Goal: Transaction & Acquisition: Purchase product/service

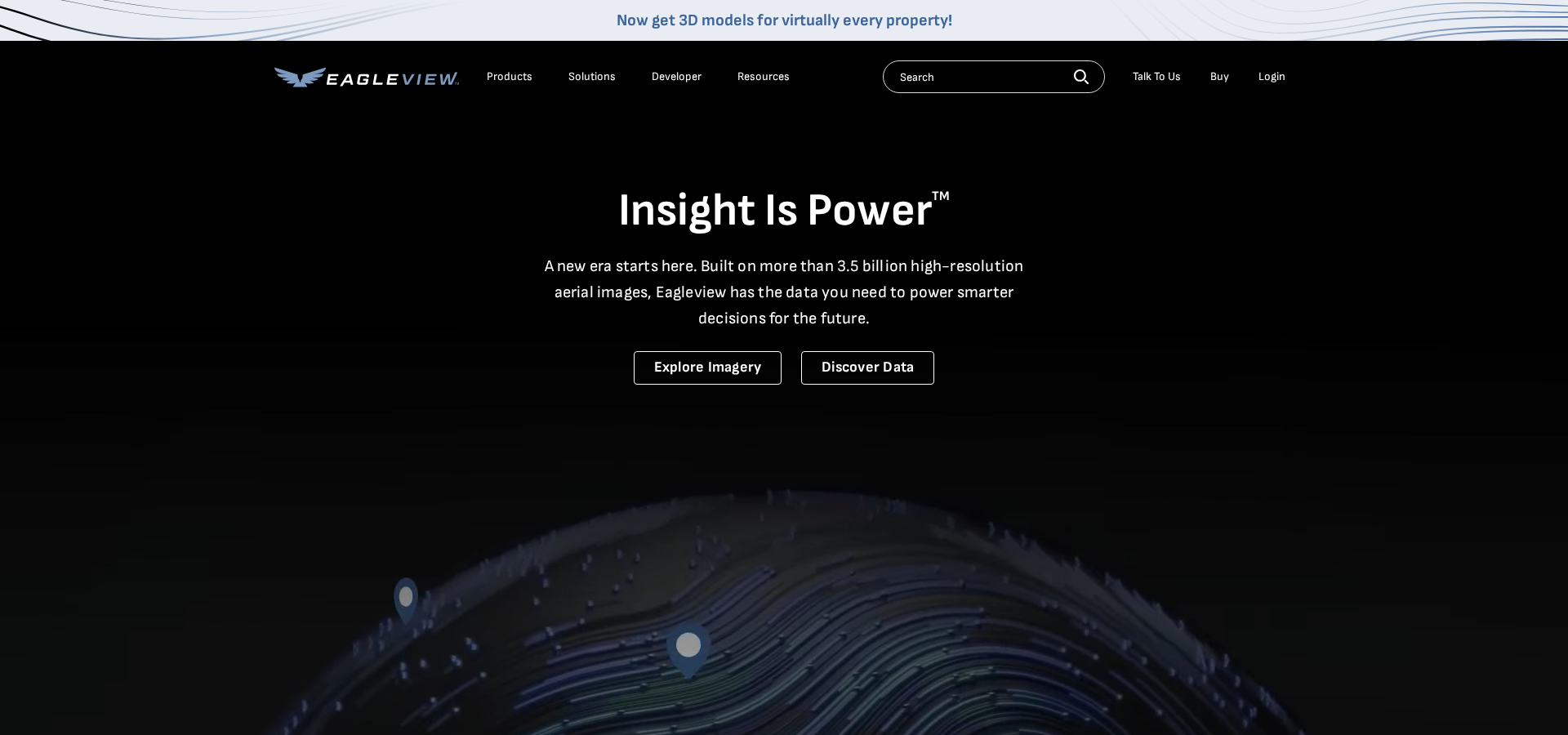
click at [1268, 76] on div "Login" at bounding box center [1271, 77] width 27 height 15
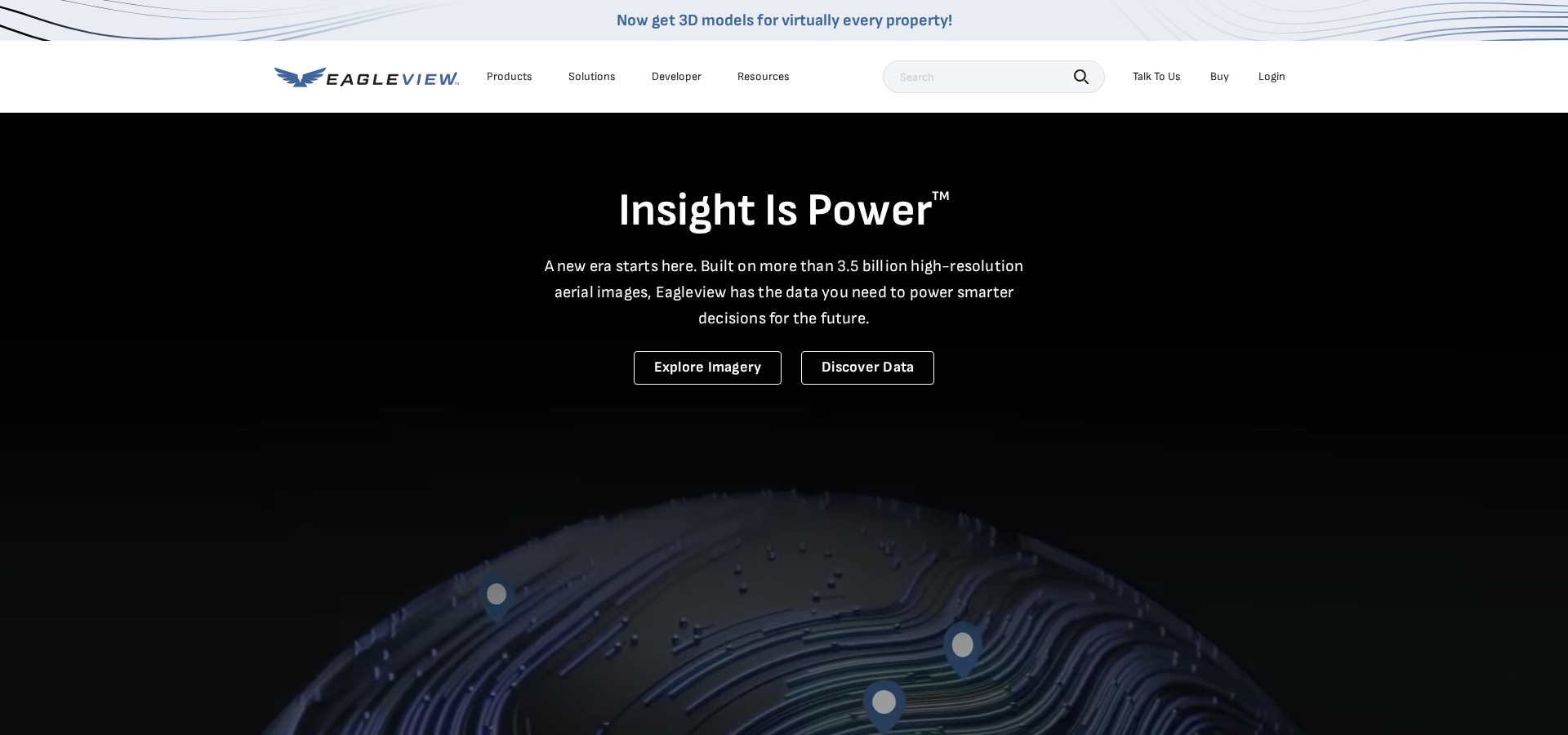
click at [1270, 81] on div "Login" at bounding box center [1271, 77] width 27 height 15
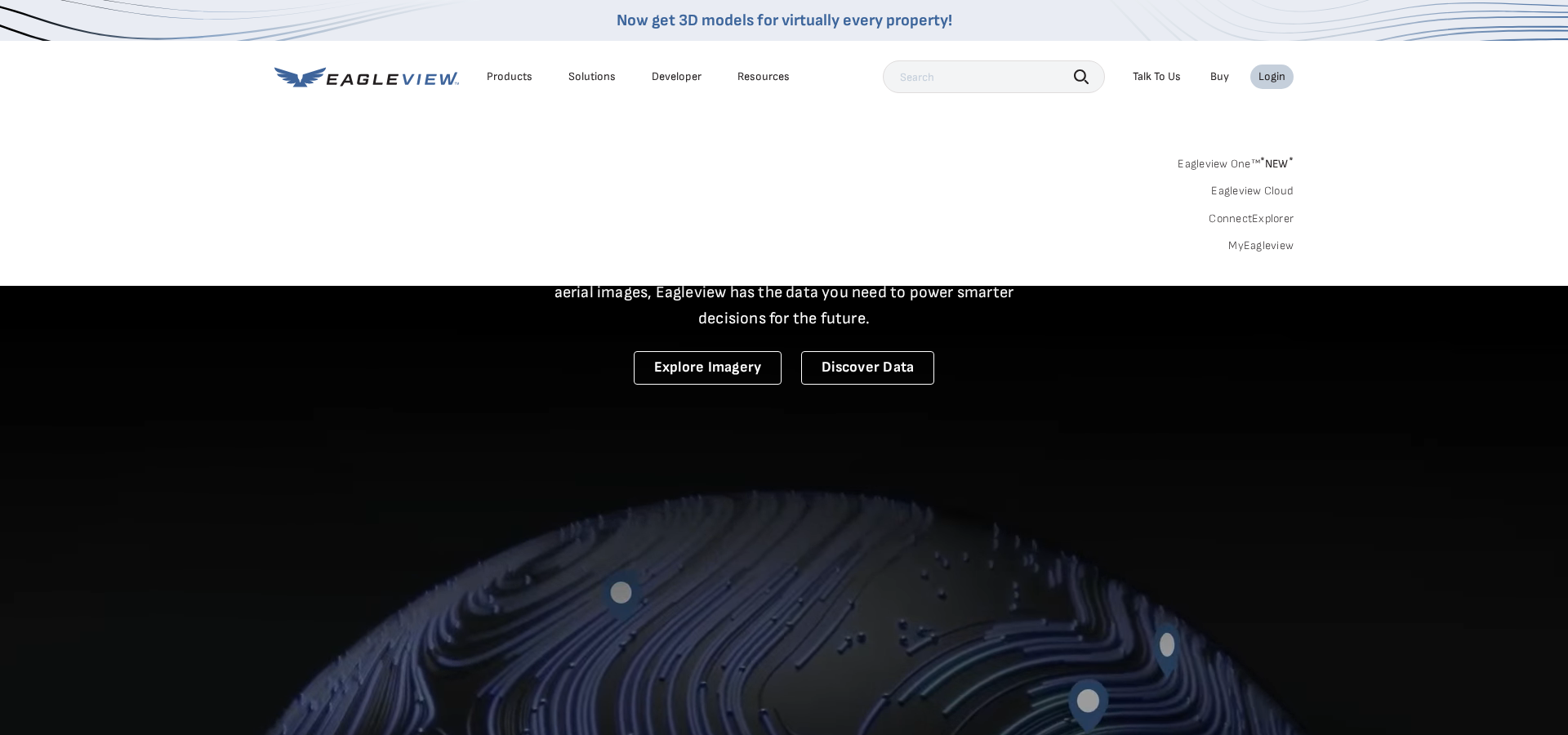
click at [1261, 242] on link "MyEagleview" at bounding box center [1261, 246] width 65 height 15
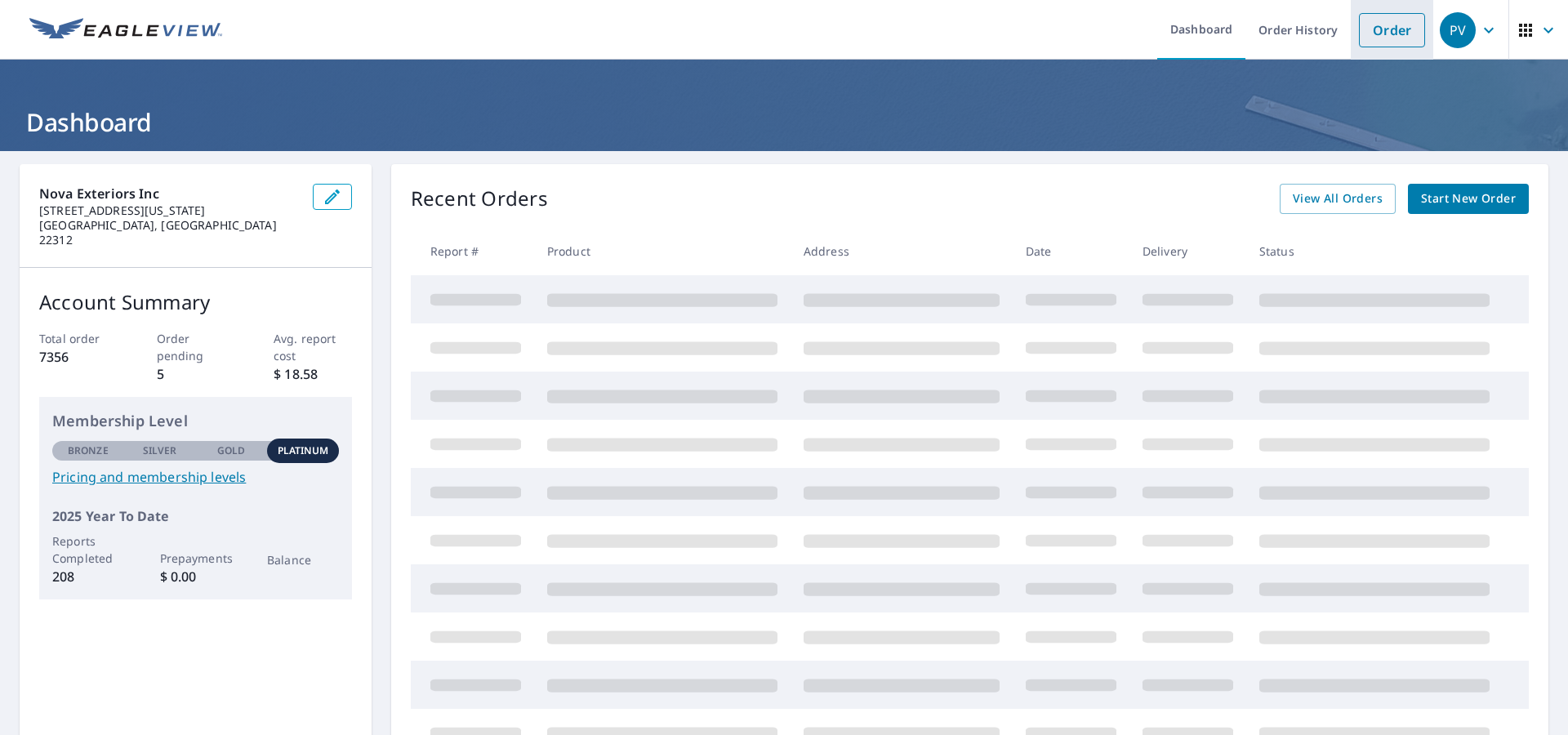
click at [1386, 28] on link "Order" at bounding box center [1391, 30] width 66 height 34
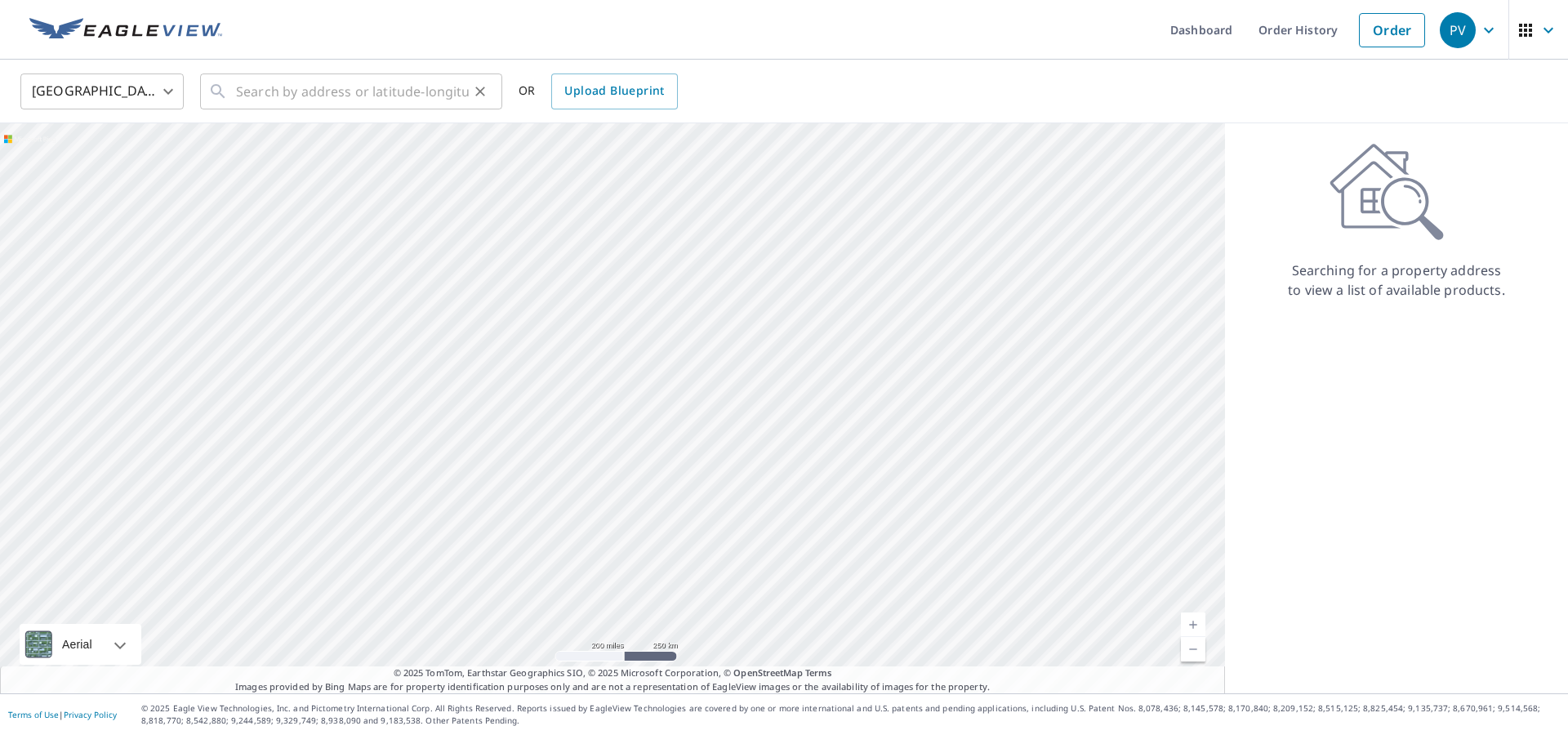
click at [474, 84] on icon "Clear" at bounding box center [480, 92] width 17 height 17
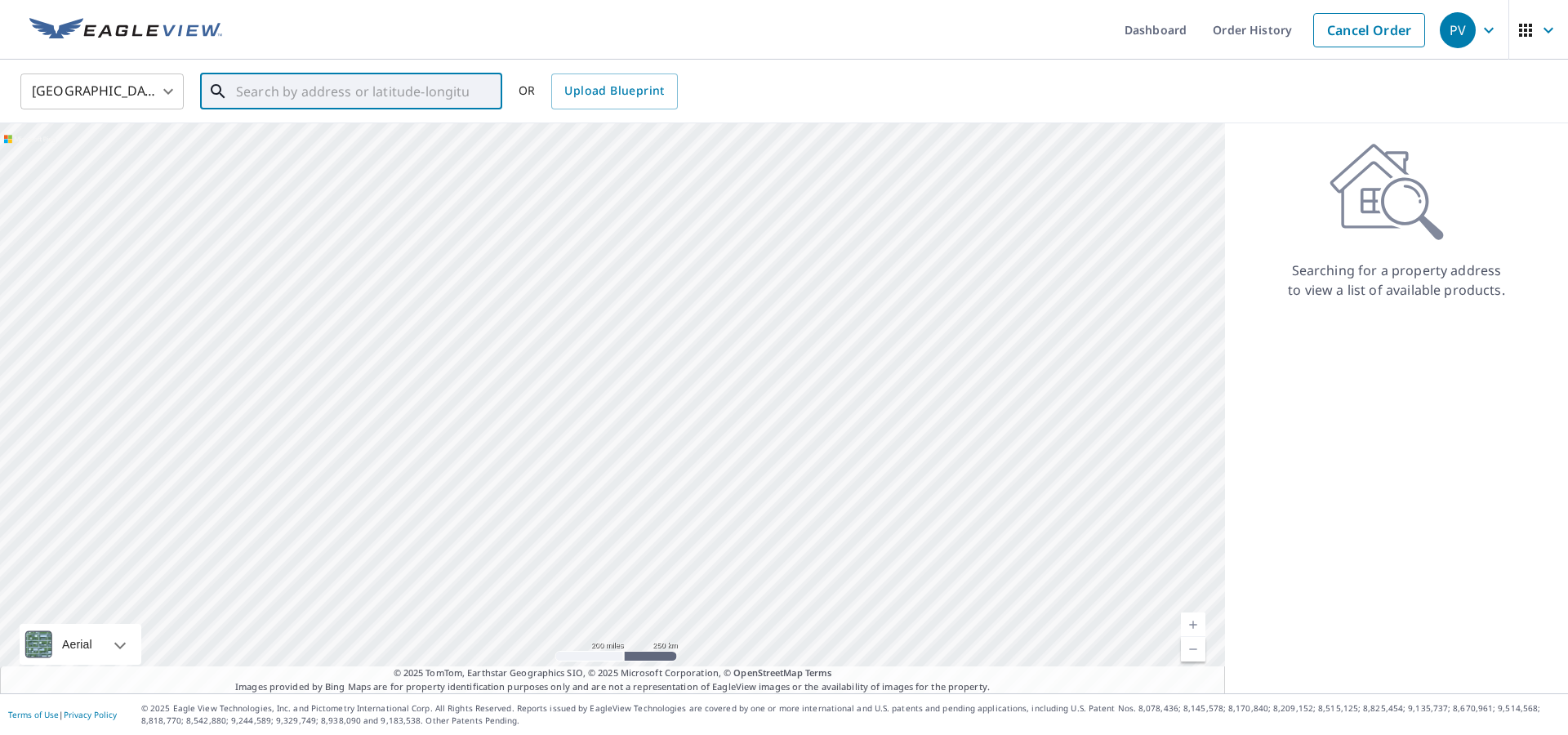
click at [423, 89] on input "text" at bounding box center [353, 91] width 233 height 46
paste input "9103 Shad Ln"
click at [335, 159] on p "Potomac, MD 20854" at bounding box center [361, 157] width 257 height 17
type input "9103 Shad Ln Potomac, MD 20854"
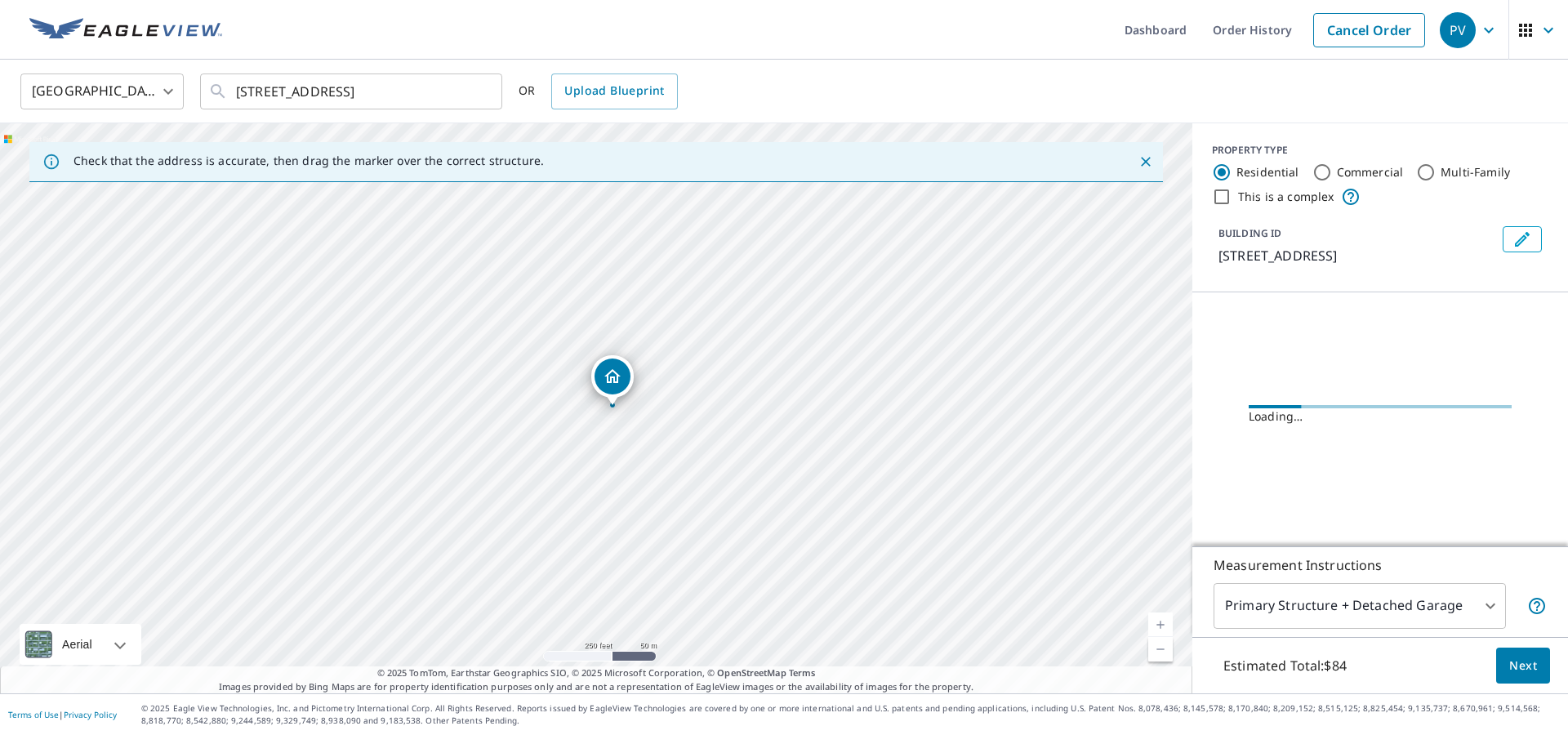
click at [1156, 621] on link "Current Level 17, Zoom In" at bounding box center [1160, 624] width 24 height 24
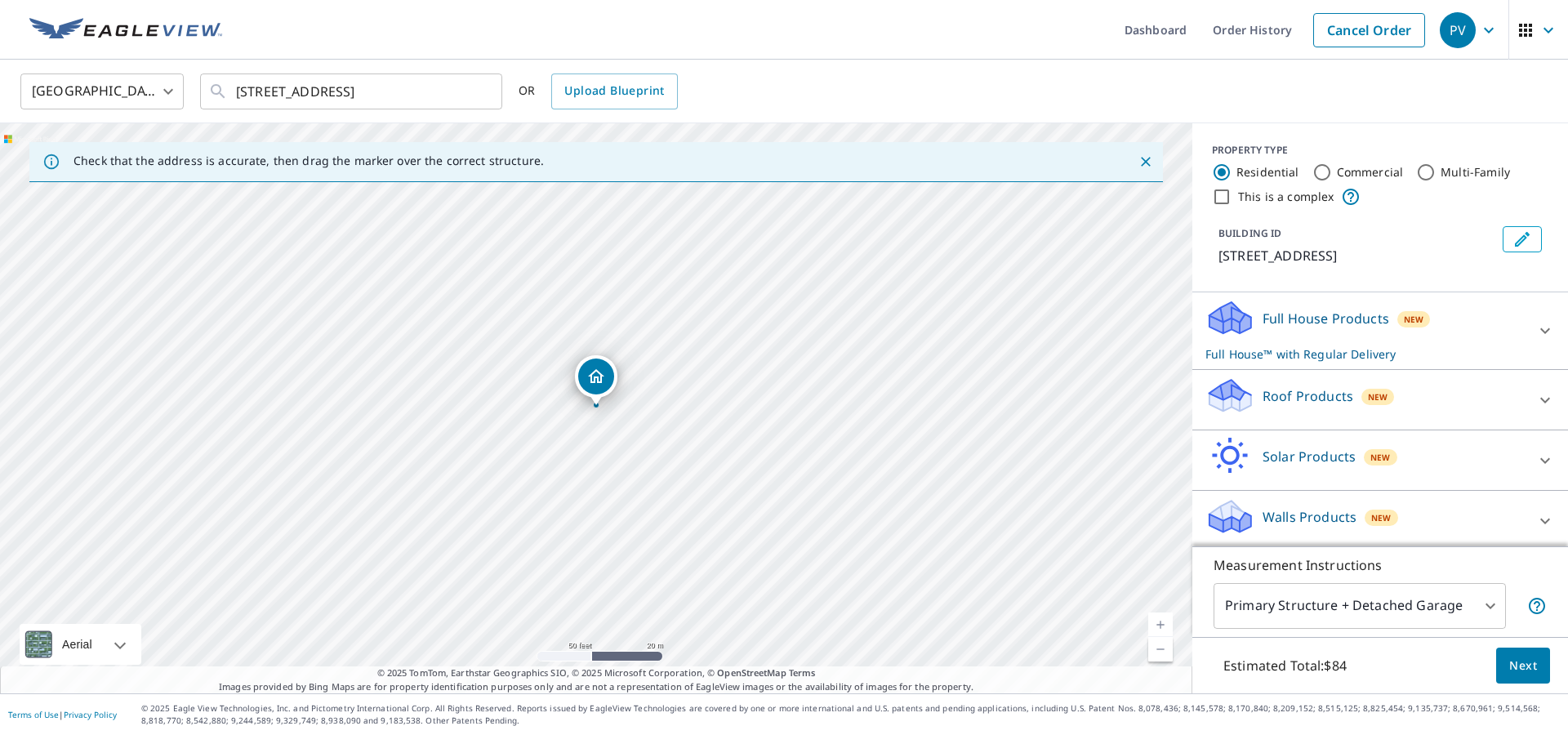
click at [1397, 410] on div "Roof Products New" at bounding box center [1365, 400] width 320 height 47
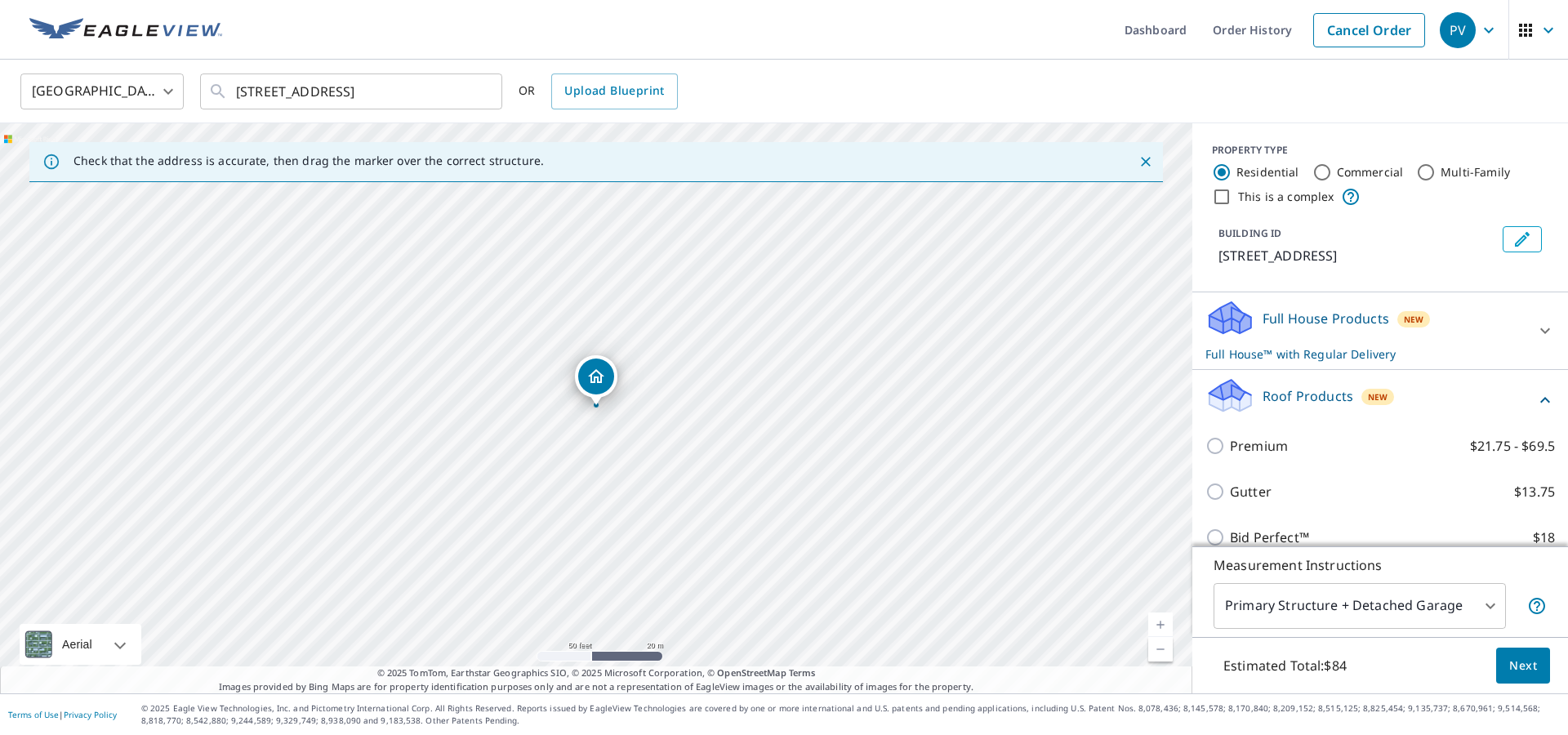
scroll to position [124, 0]
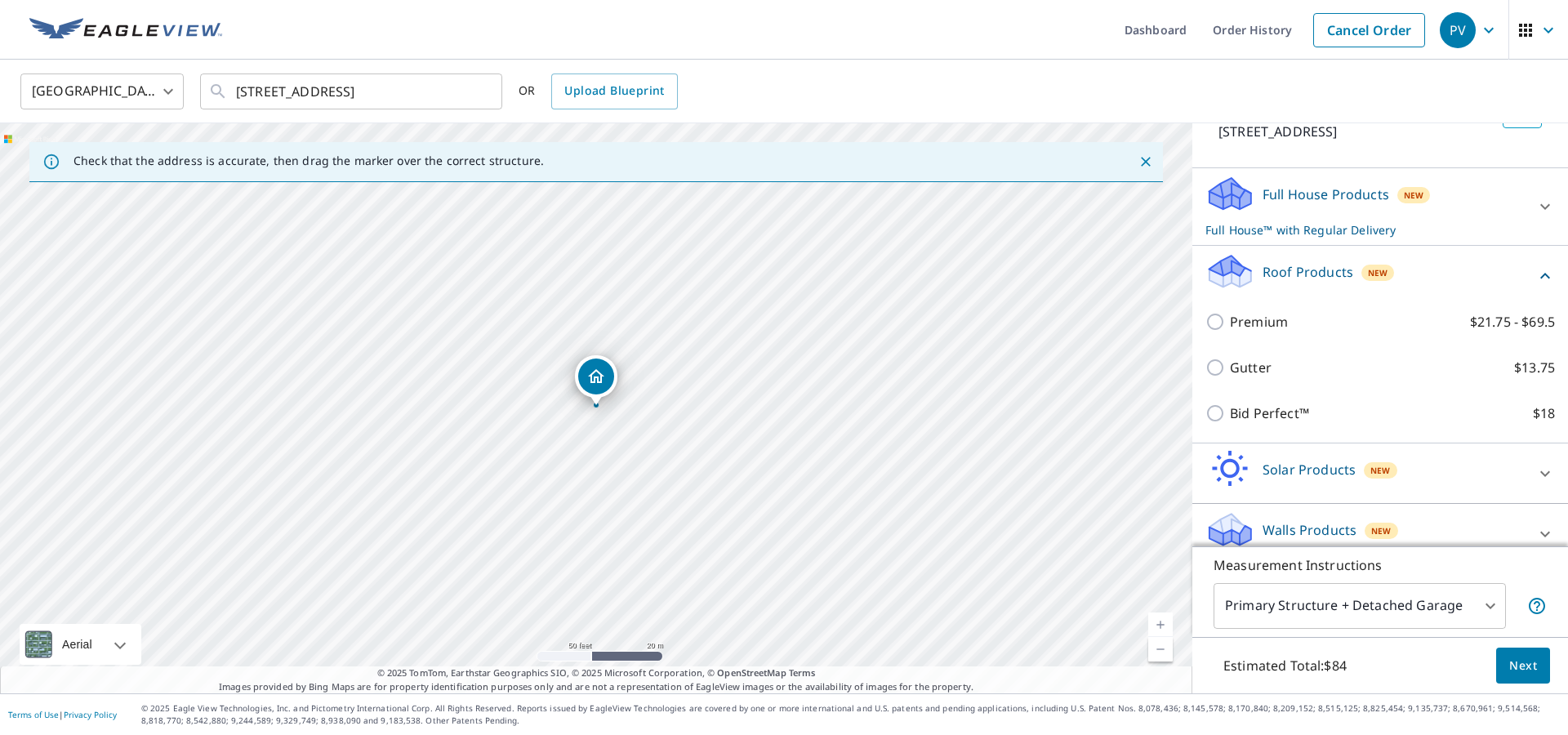
click at [1270, 423] on div "Bid Perfect™ $18" at bounding box center [1380, 412] width 350 height 46
click at [1269, 403] on div "Bid Perfect™ $18" at bounding box center [1380, 412] width 350 height 46
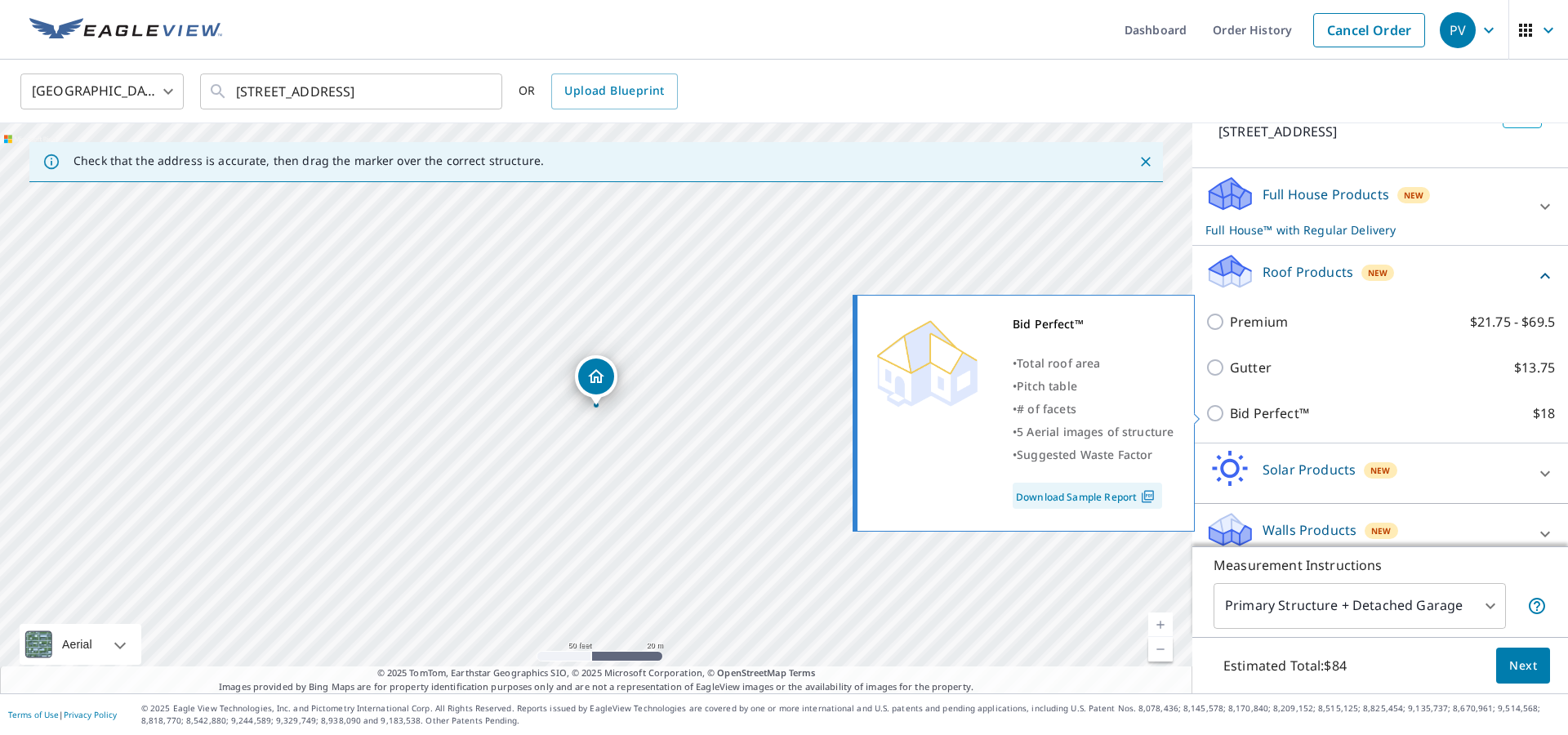
click at [1266, 405] on p "Bid Perfect™" at bounding box center [1269, 412] width 79 height 20
click at [1230, 405] on input "Bid Perfect™ $18" at bounding box center [1217, 412] width 24 height 20
checkbox input "true"
checkbox input "false"
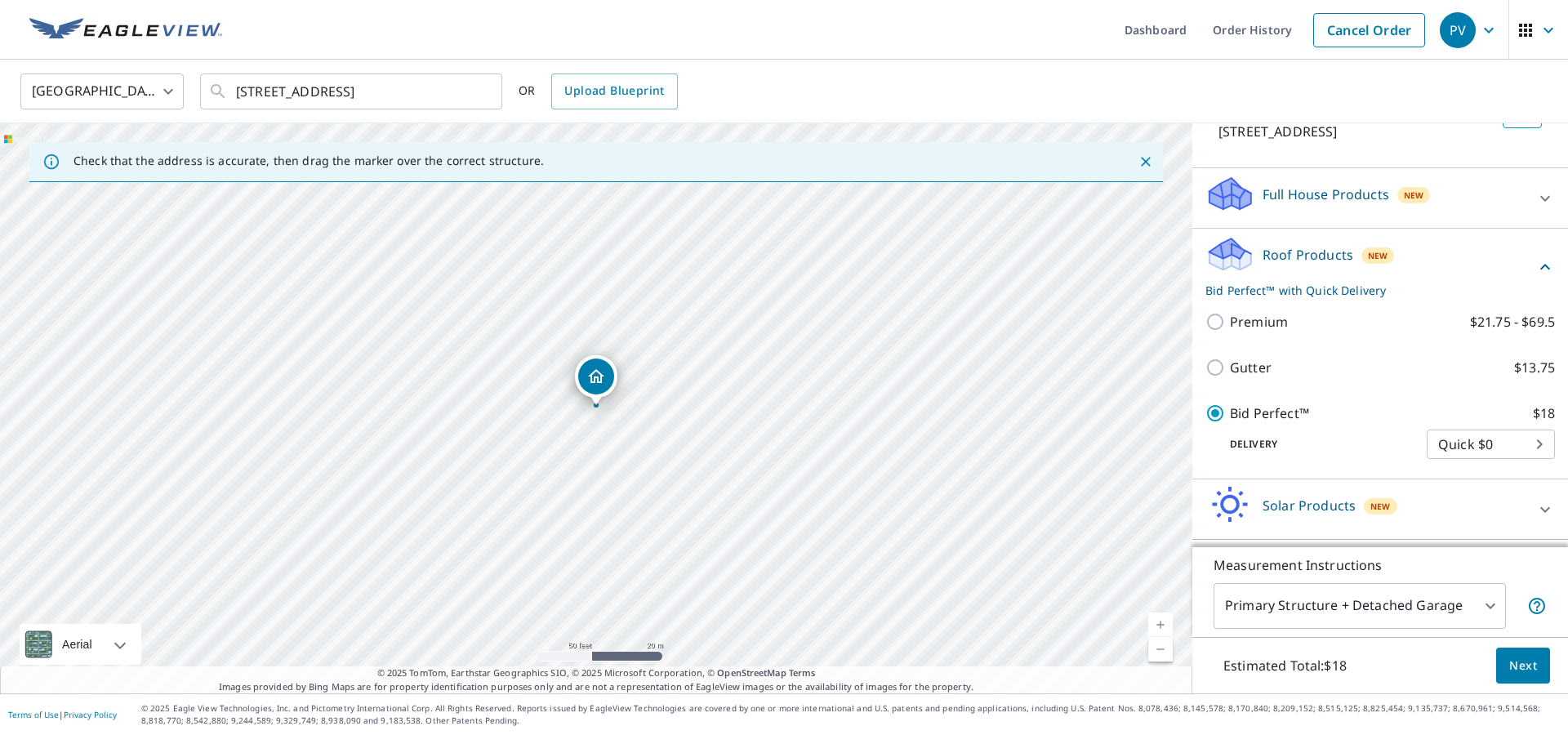
click at [1533, 663] on span "Next" at bounding box center [1523, 666] width 28 height 20
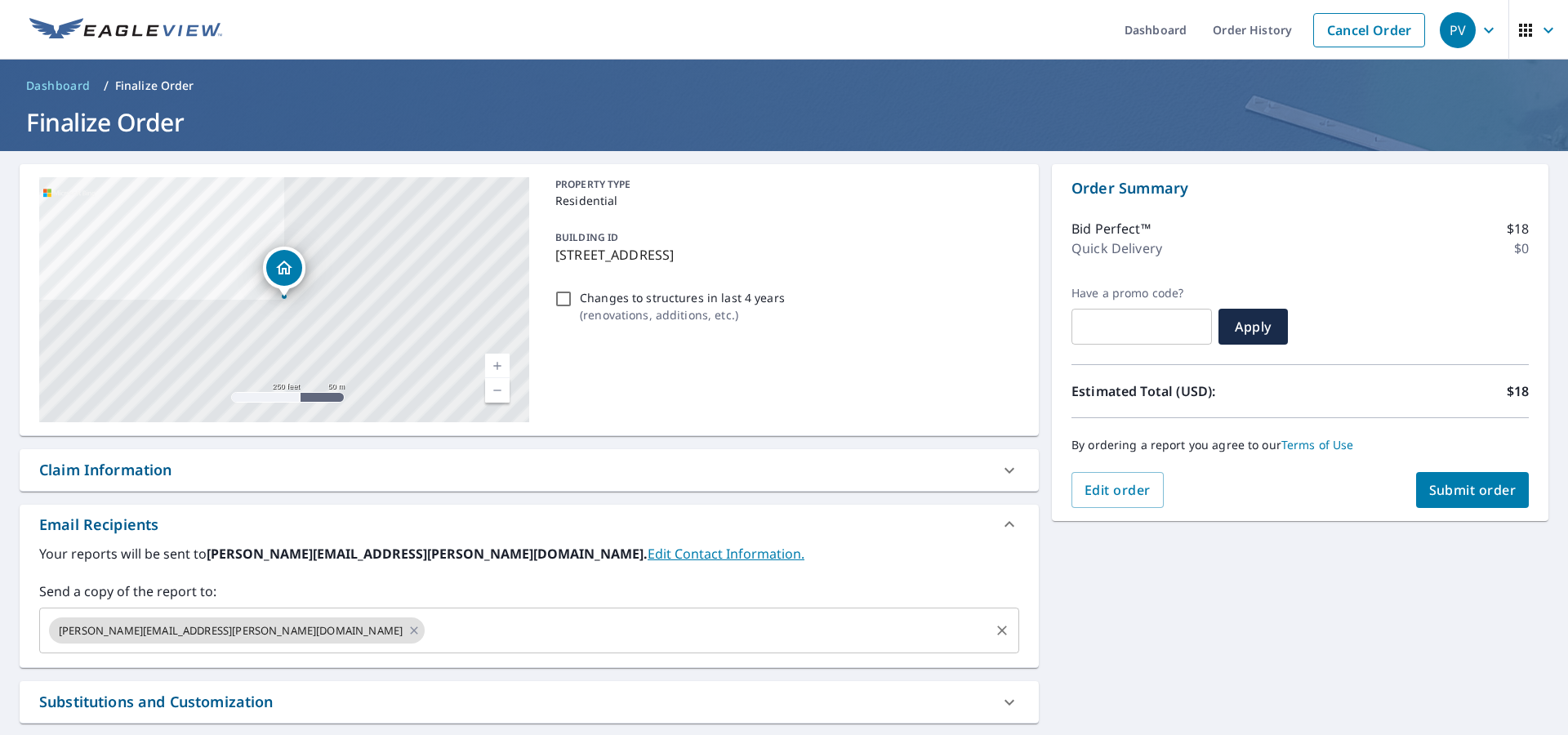
click at [483, 610] on div "peter.vlantis@novaexteriors.com ​" at bounding box center [529, 630] width 980 height 46
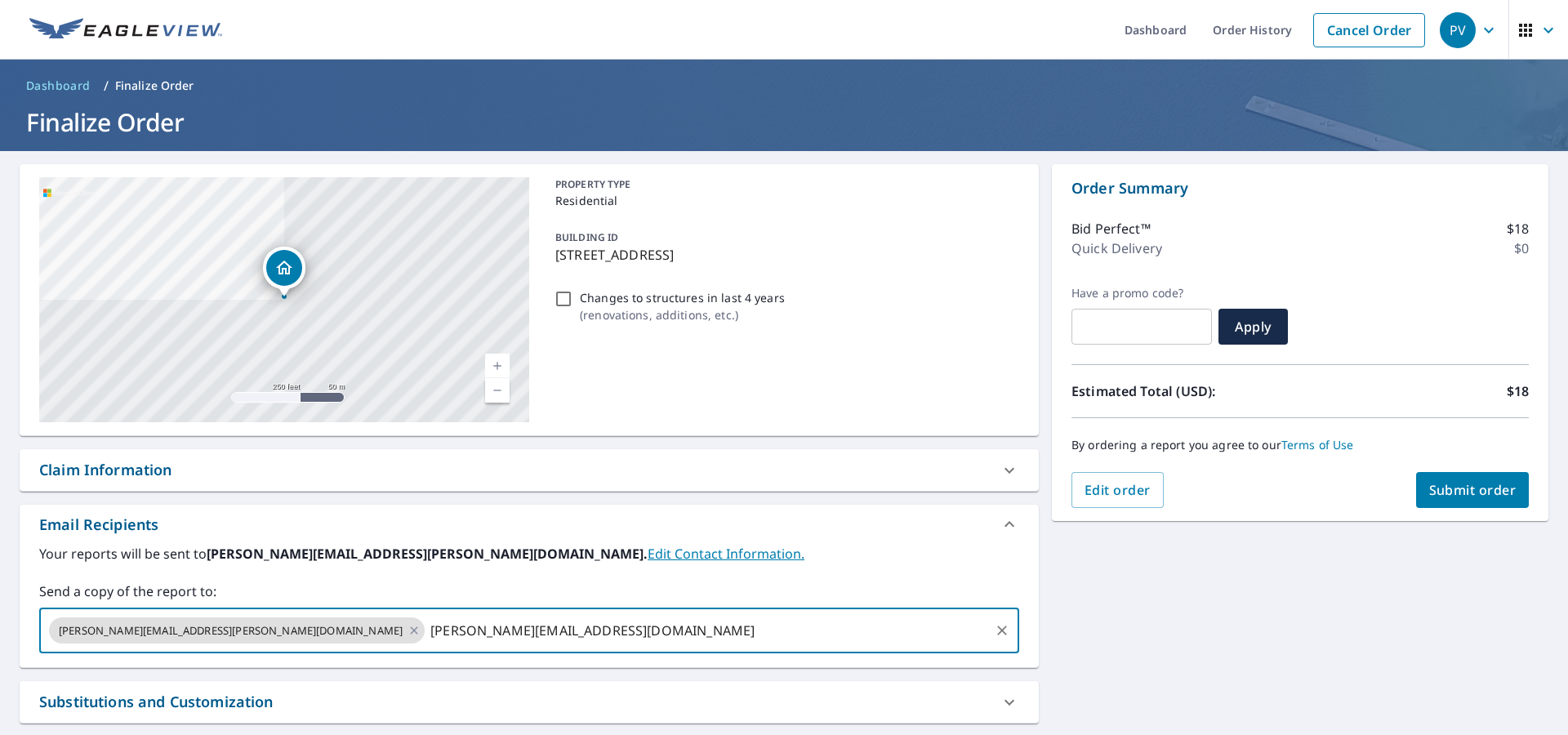
type input "sam.osta@novaexteriors.com"
click at [1450, 476] on button "Submit order" at bounding box center [1473, 489] width 114 height 36
checkbox input "true"
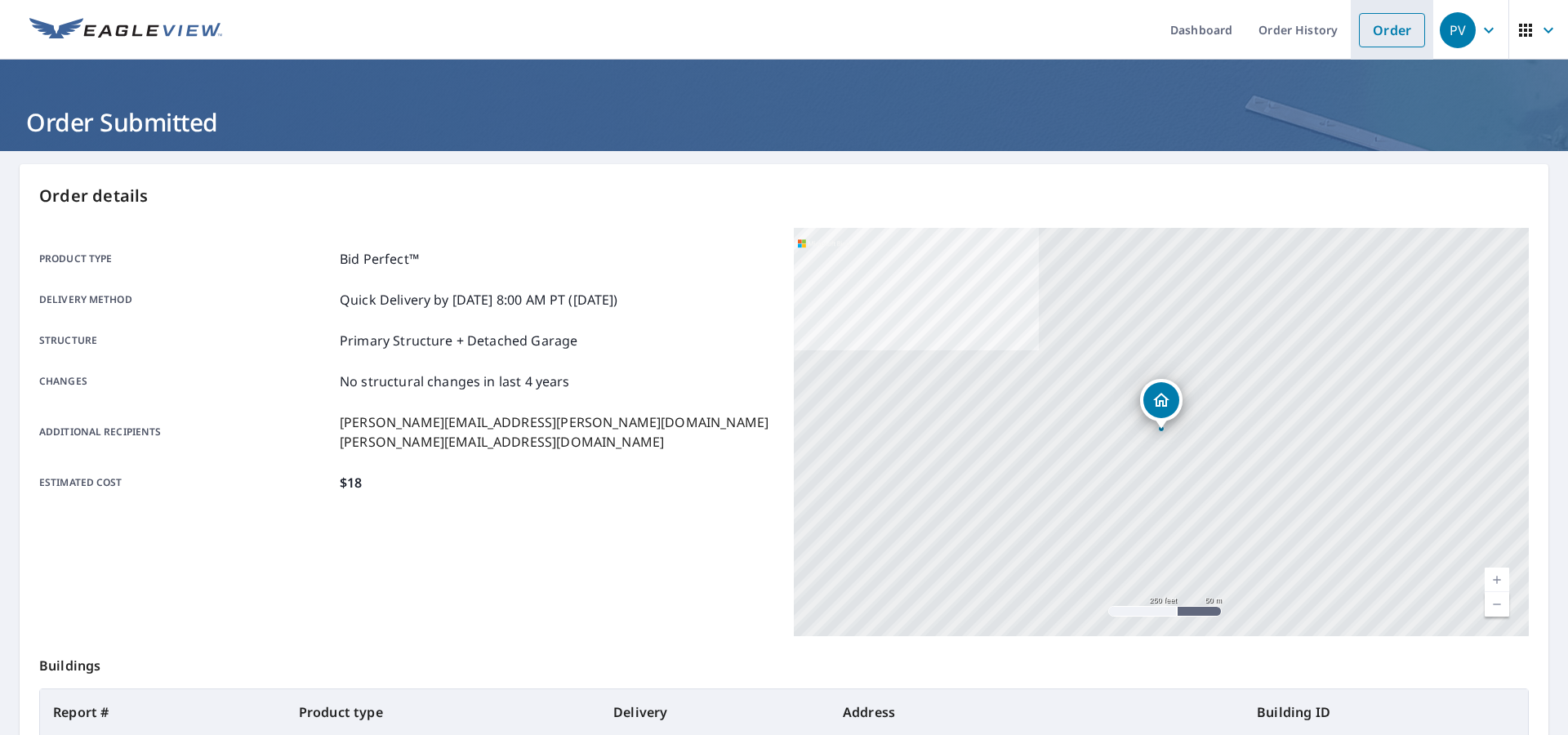
click at [1403, 18] on link "Order" at bounding box center [1391, 30] width 66 height 34
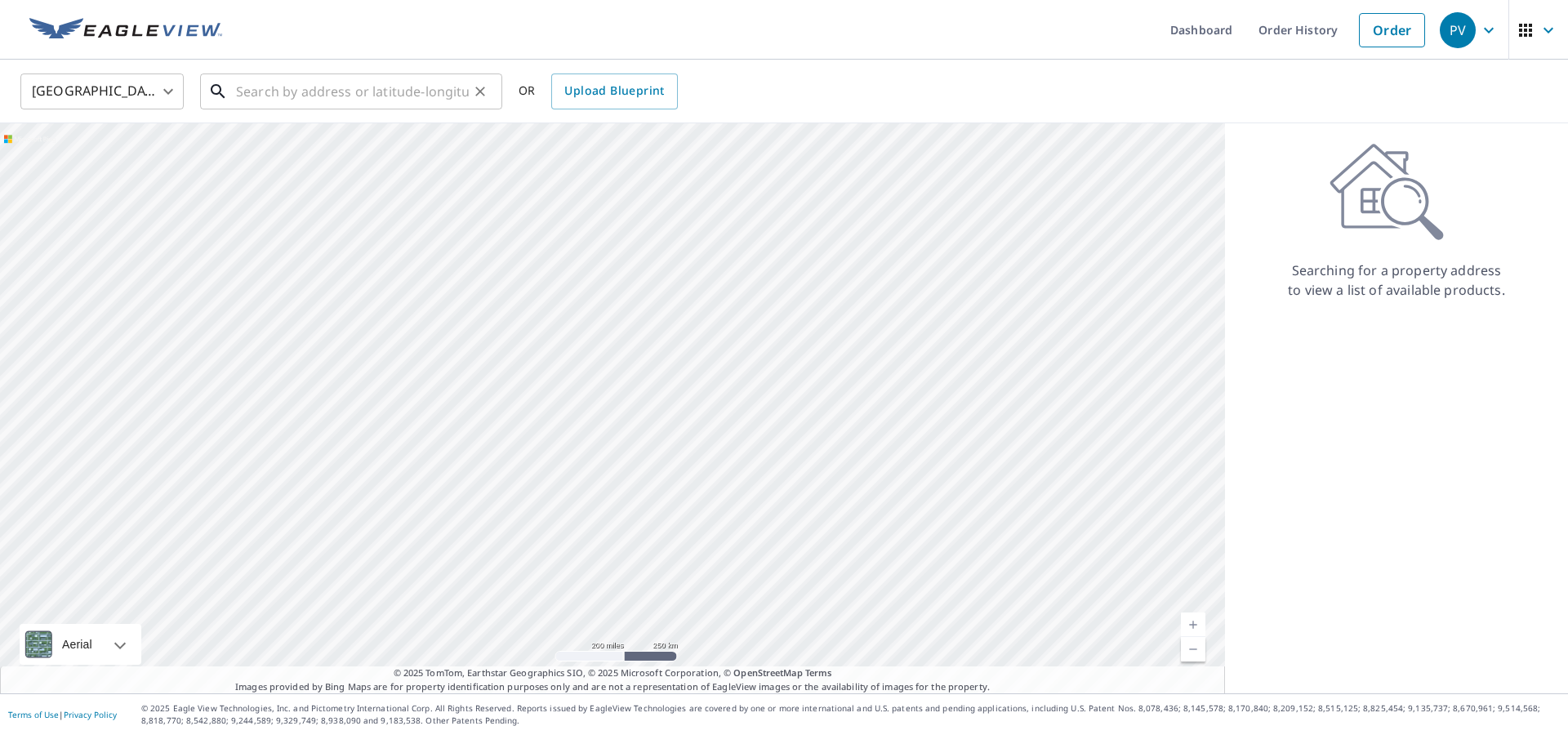
click at [331, 97] on input "text" at bounding box center [353, 91] width 233 height 46
paste input "1228 Aldebaran Dr"
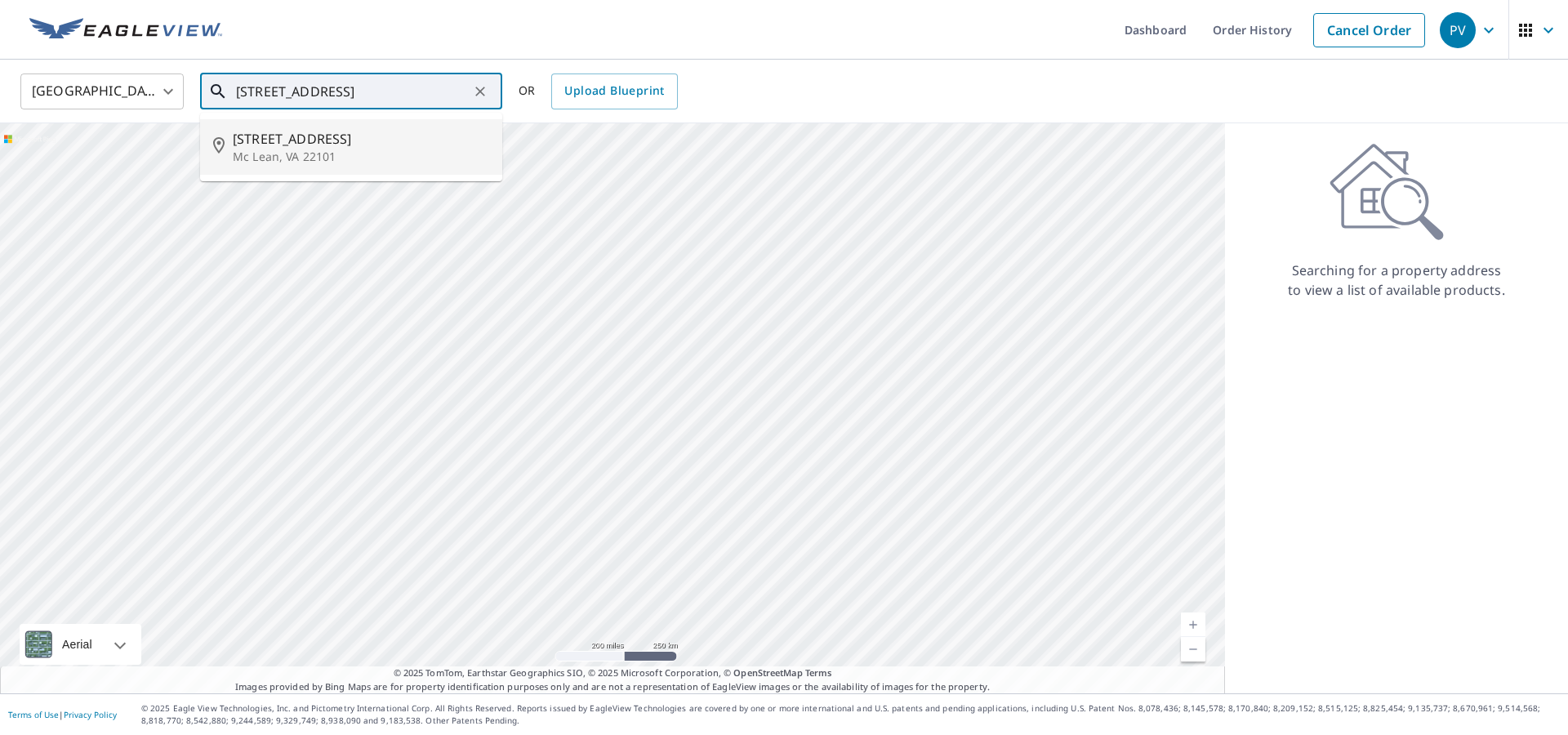
click at [287, 149] on p "Mc Lean, VA 22101" at bounding box center [361, 157] width 257 height 17
type input "1228 Aldebaran Dr Mc Lean, VA 22101"
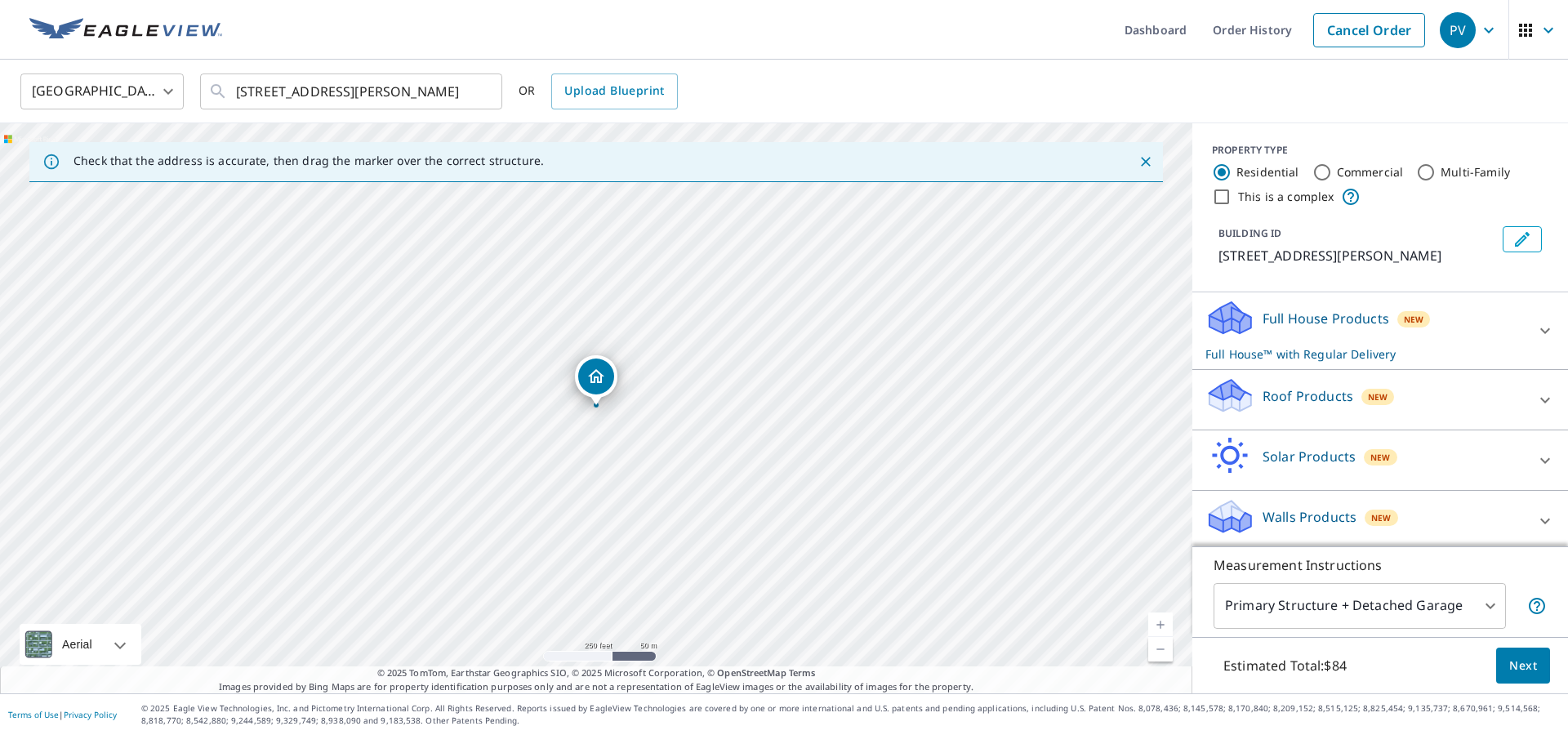
click at [1161, 619] on link "Current Level 17, Zoom In" at bounding box center [1160, 624] width 24 height 24
click at [1161, 619] on link "Current Level 17.75849875571585, Zoom In" at bounding box center [1160, 624] width 24 height 24
click at [1458, 419] on div "Roof Products New" at bounding box center [1365, 400] width 320 height 47
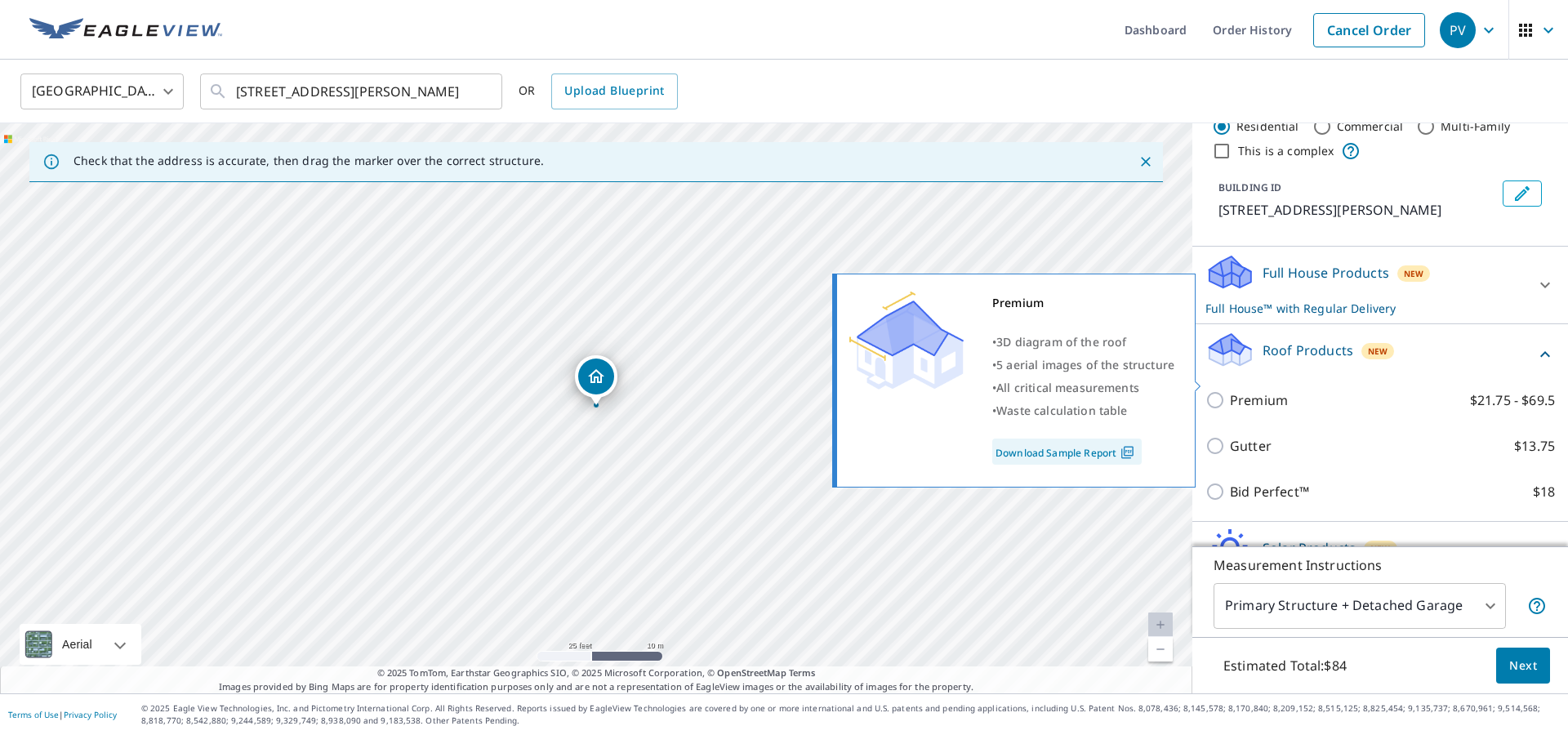
scroll to position [65, 0]
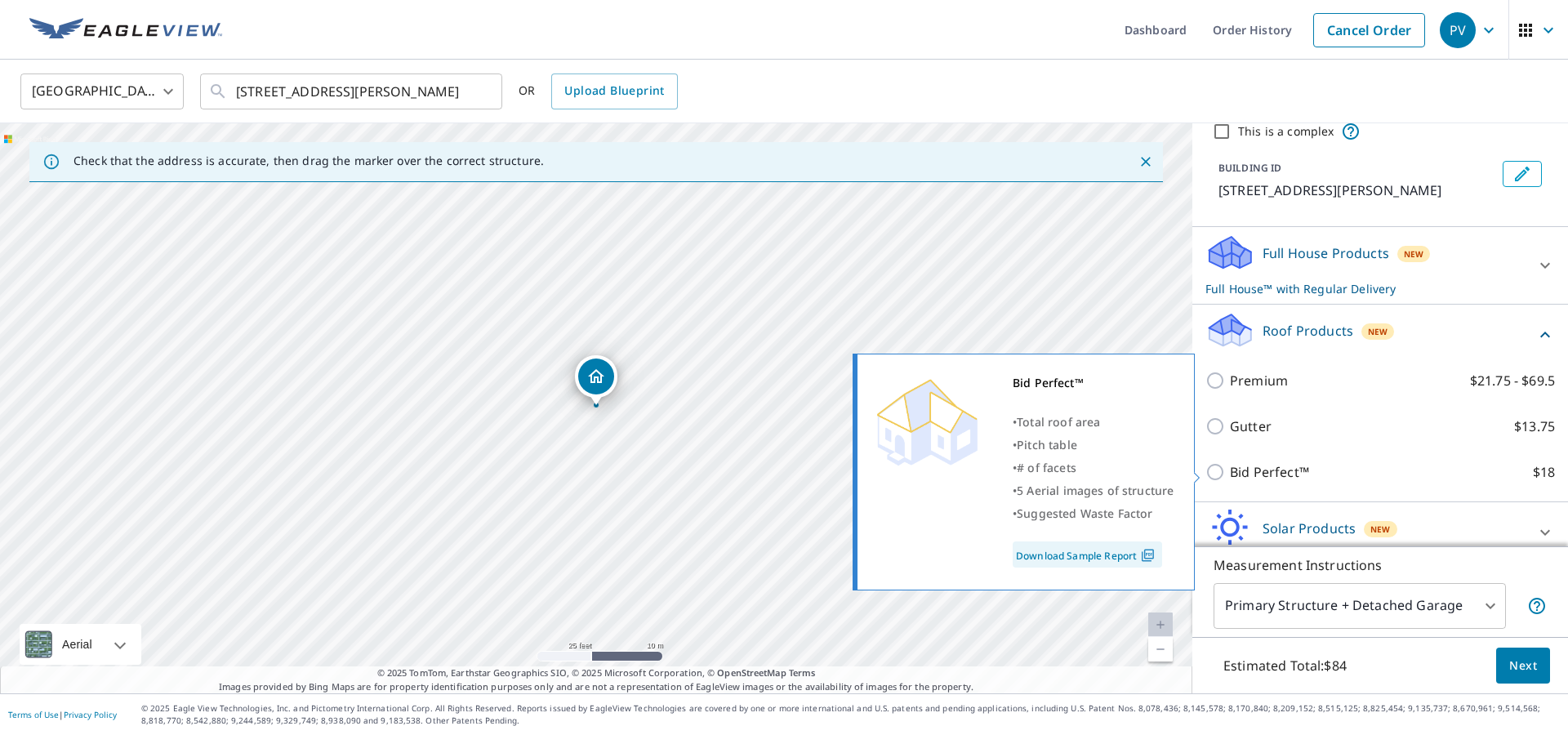
click at [1267, 464] on p "Bid Perfect™" at bounding box center [1269, 472] width 79 height 20
click at [1230, 464] on input "Bid Perfect™ $18" at bounding box center [1217, 472] width 24 height 20
checkbox input "true"
checkbox input "false"
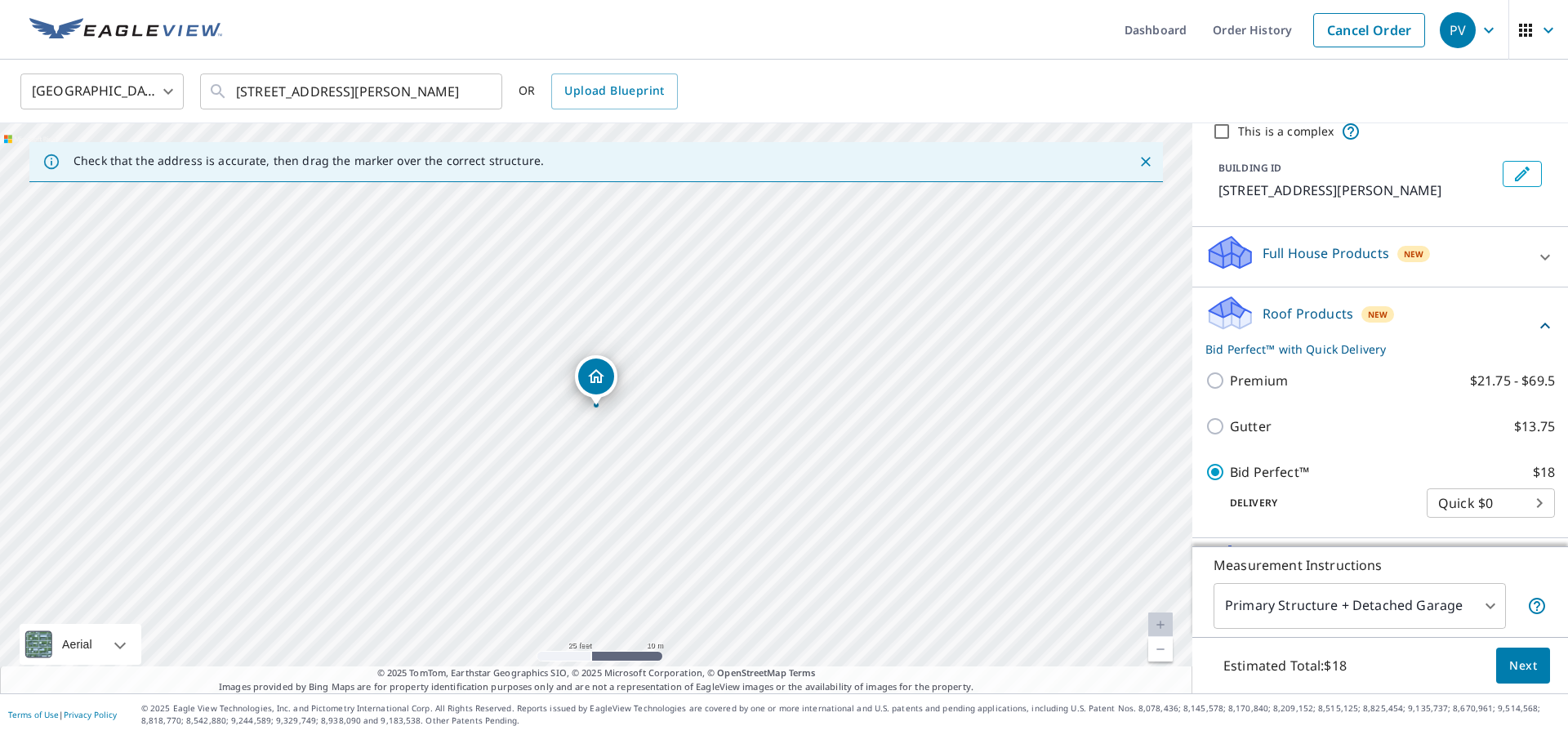
click at [1520, 662] on span "Next" at bounding box center [1523, 666] width 28 height 20
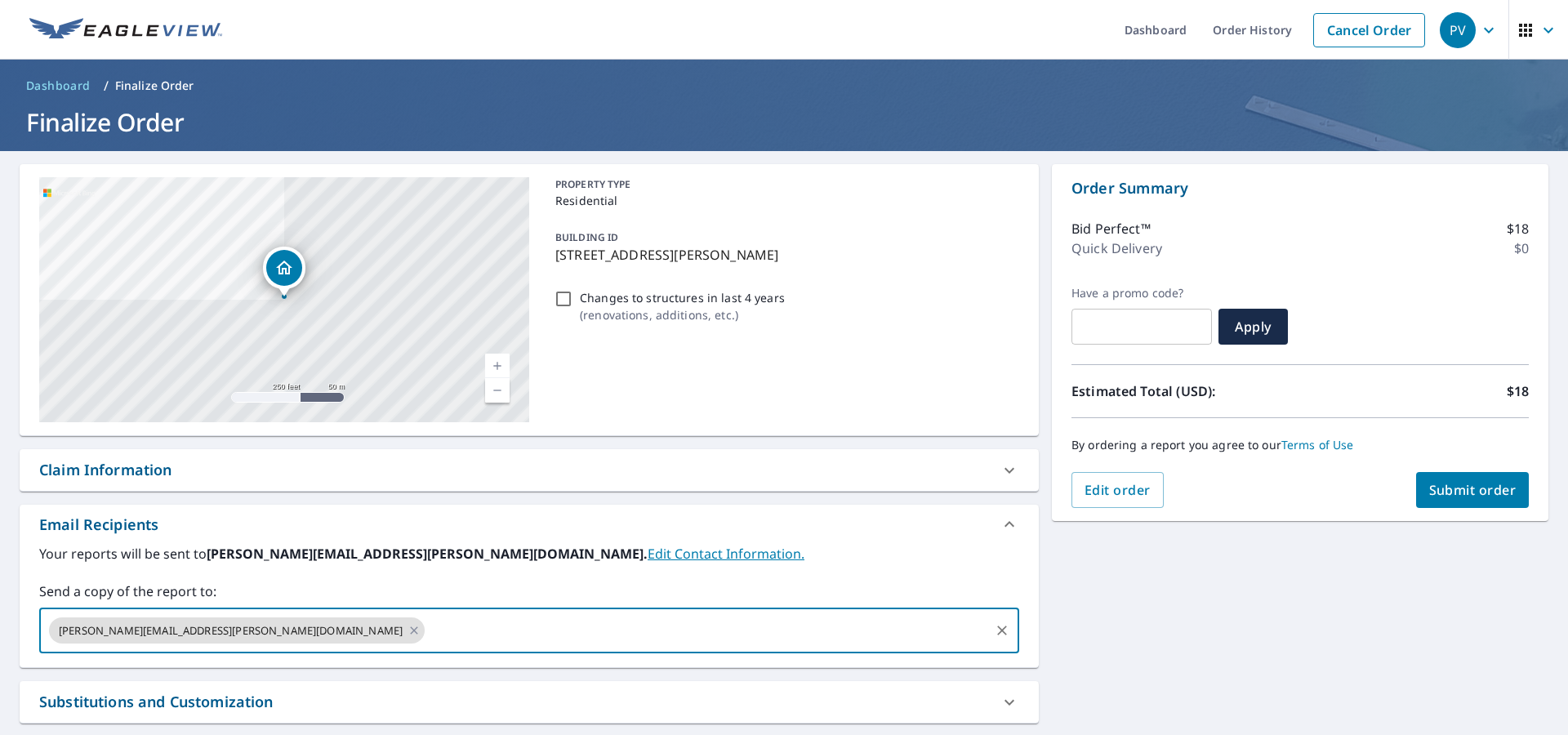
click at [528, 630] on input "text" at bounding box center [707, 630] width 560 height 31
paste input "[STREET_ADDRESS]"
type input "1"
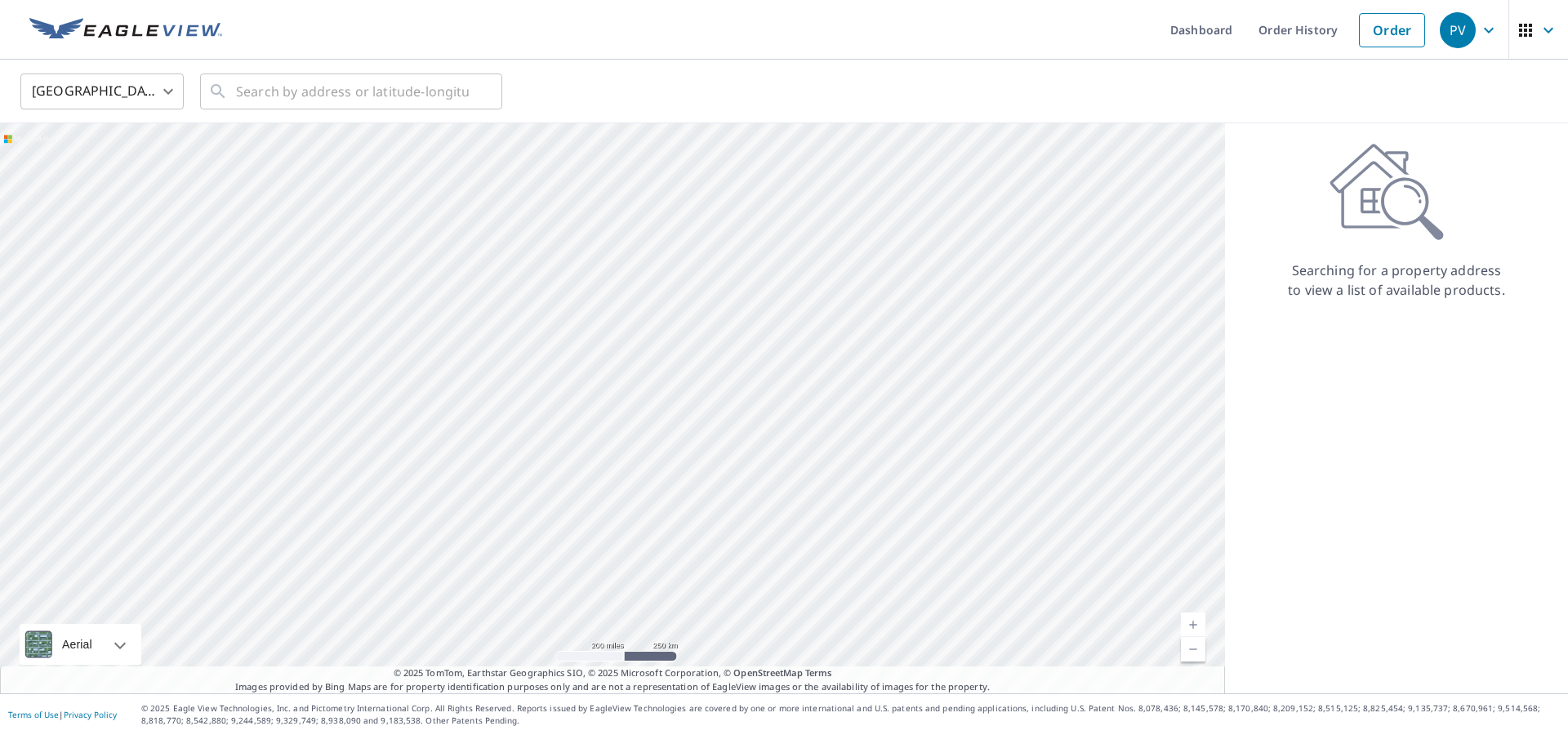
click at [1486, 23] on icon "button" at bounding box center [1488, 30] width 20 height 20
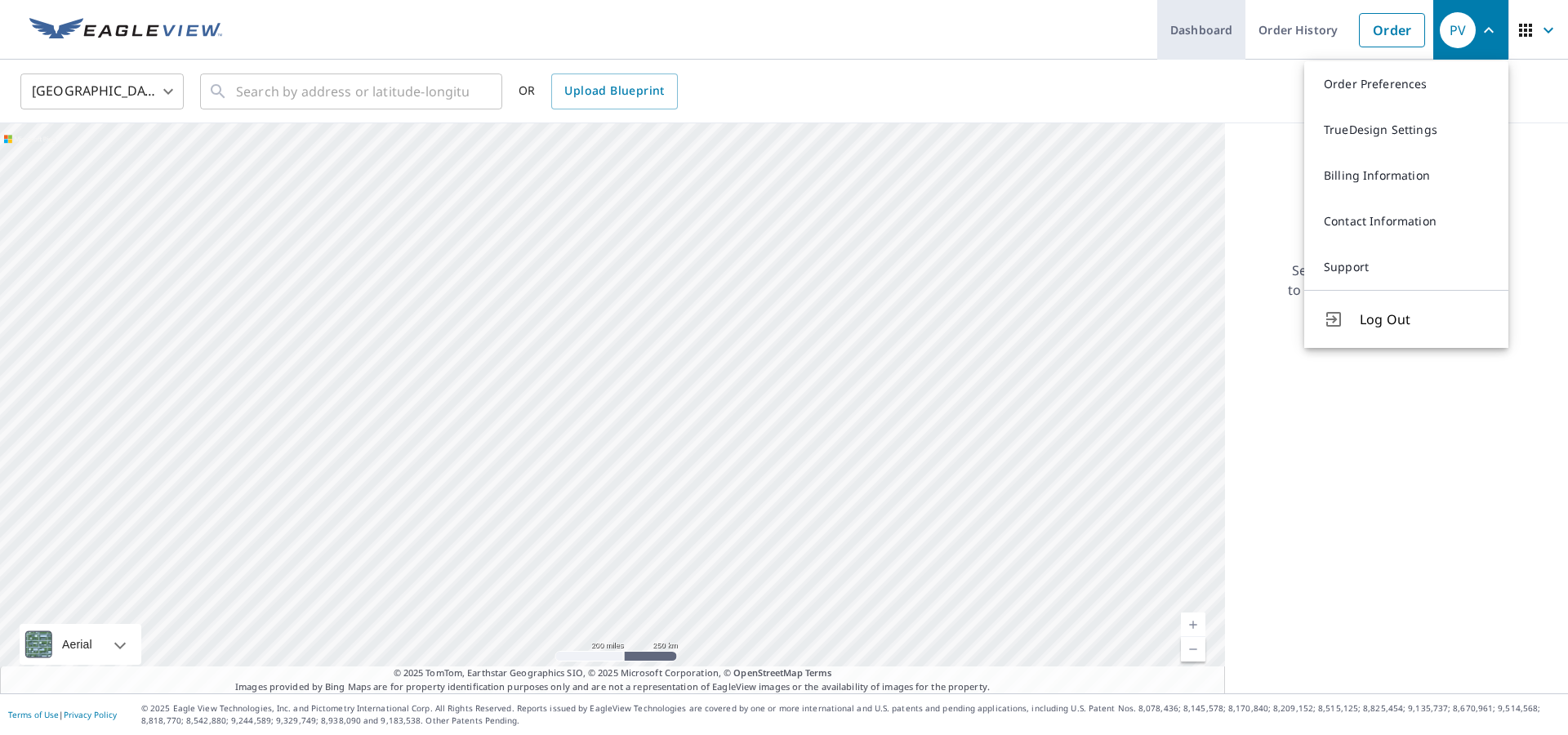
click at [1229, 33] on link "Dashboard" at bounding box center [1200, 30] width 88 height 60
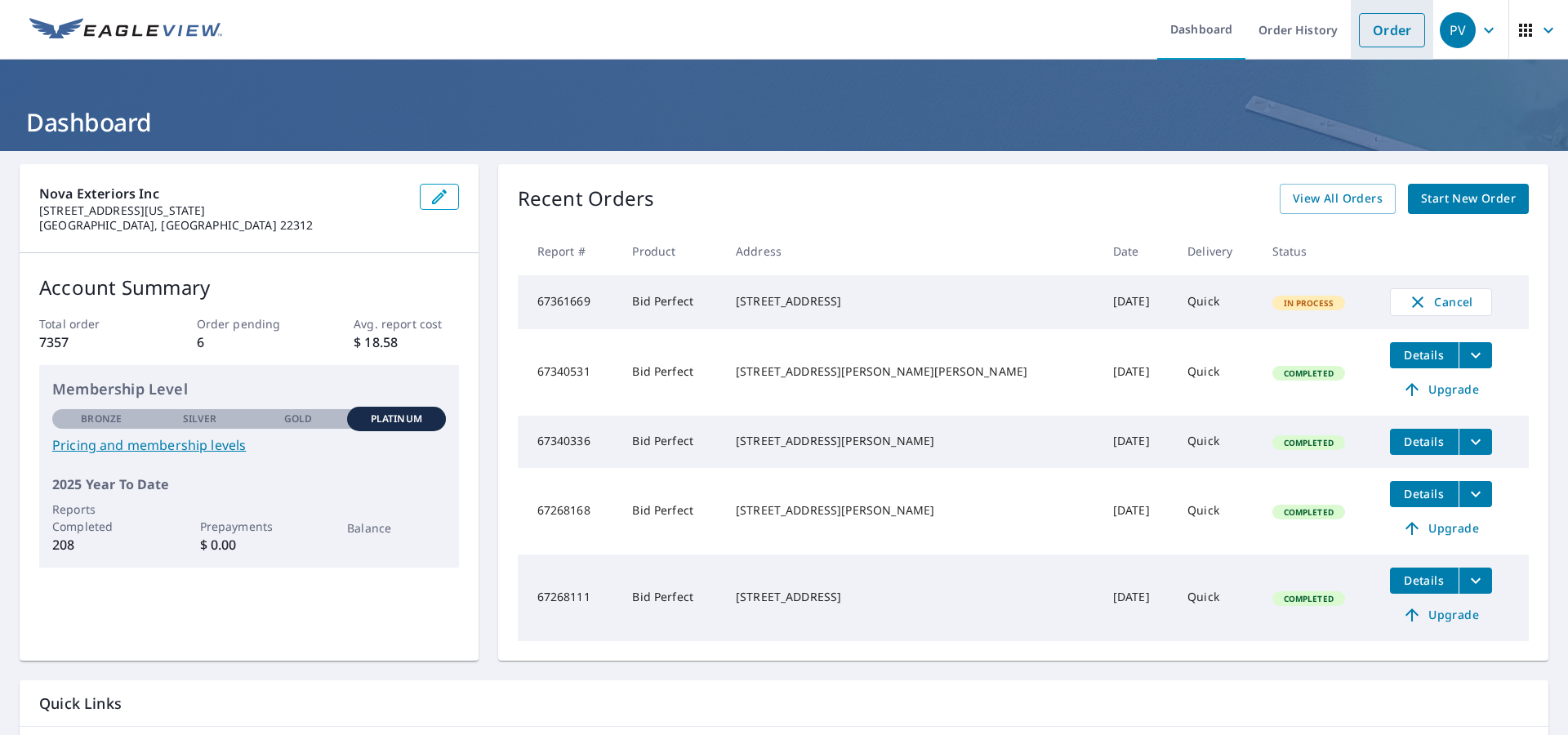
click at [1390, 35] on link "Order" at bounding box center [1391, 30] width 66 height 34
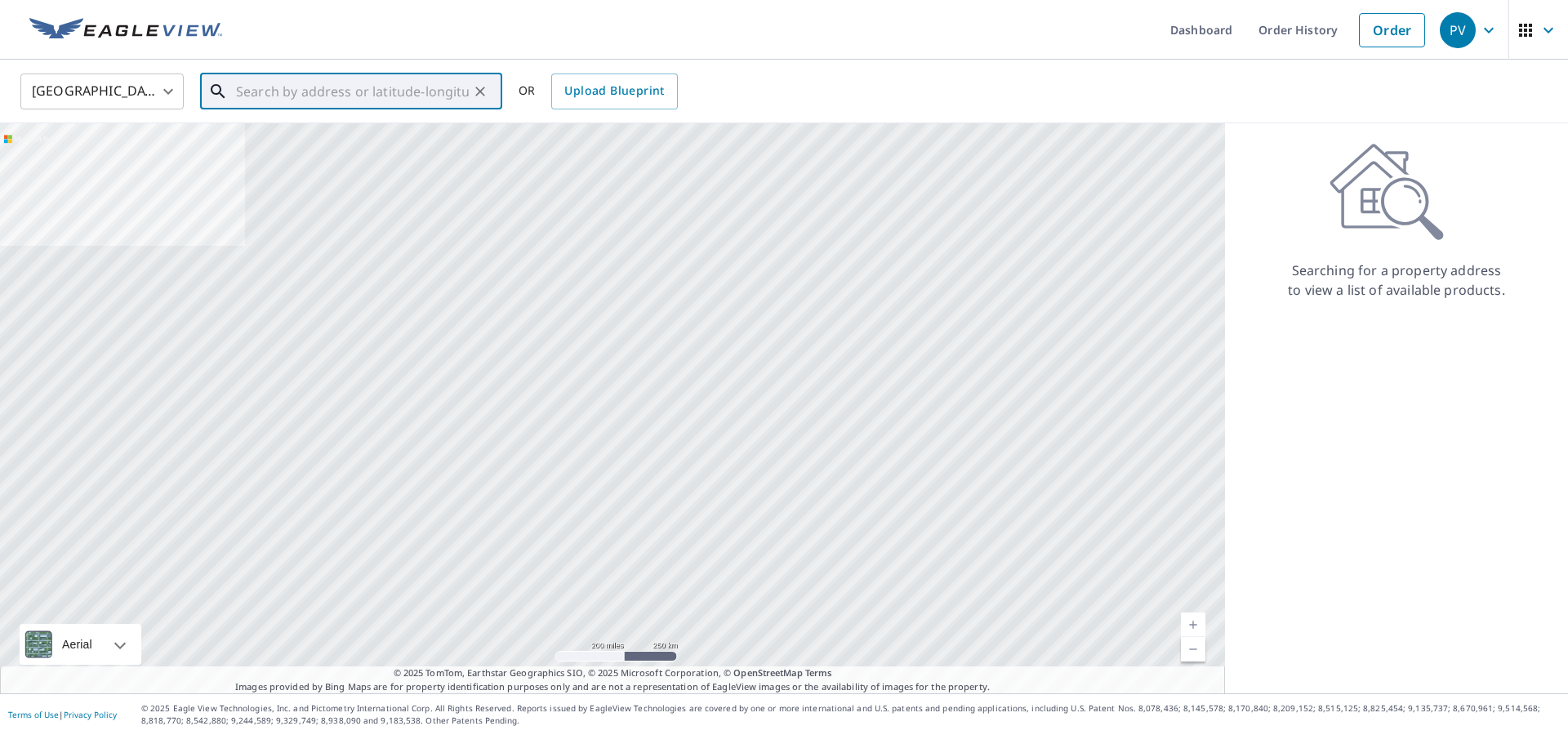
click at [410, 94] on input "text" at bounding box center [353, 91] width 233 height 46
paste input "[STREET_ADDRESS]"
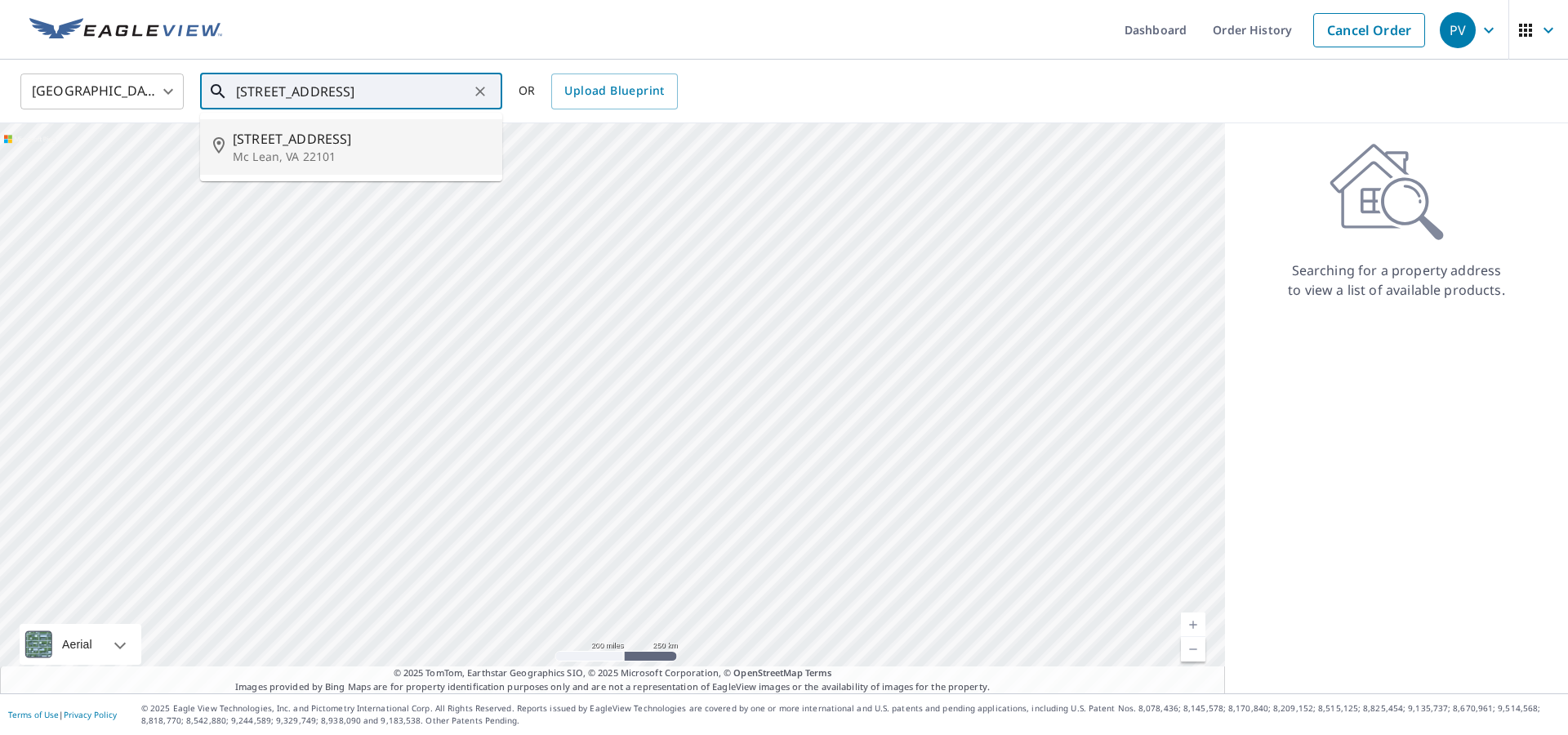
click at [370, 136] on span "[STREET_ADDRESS]" at bounding box center [361, 139] width 257 height 20
type input "[STREET_ADDRESS][PERSON_NAME]"
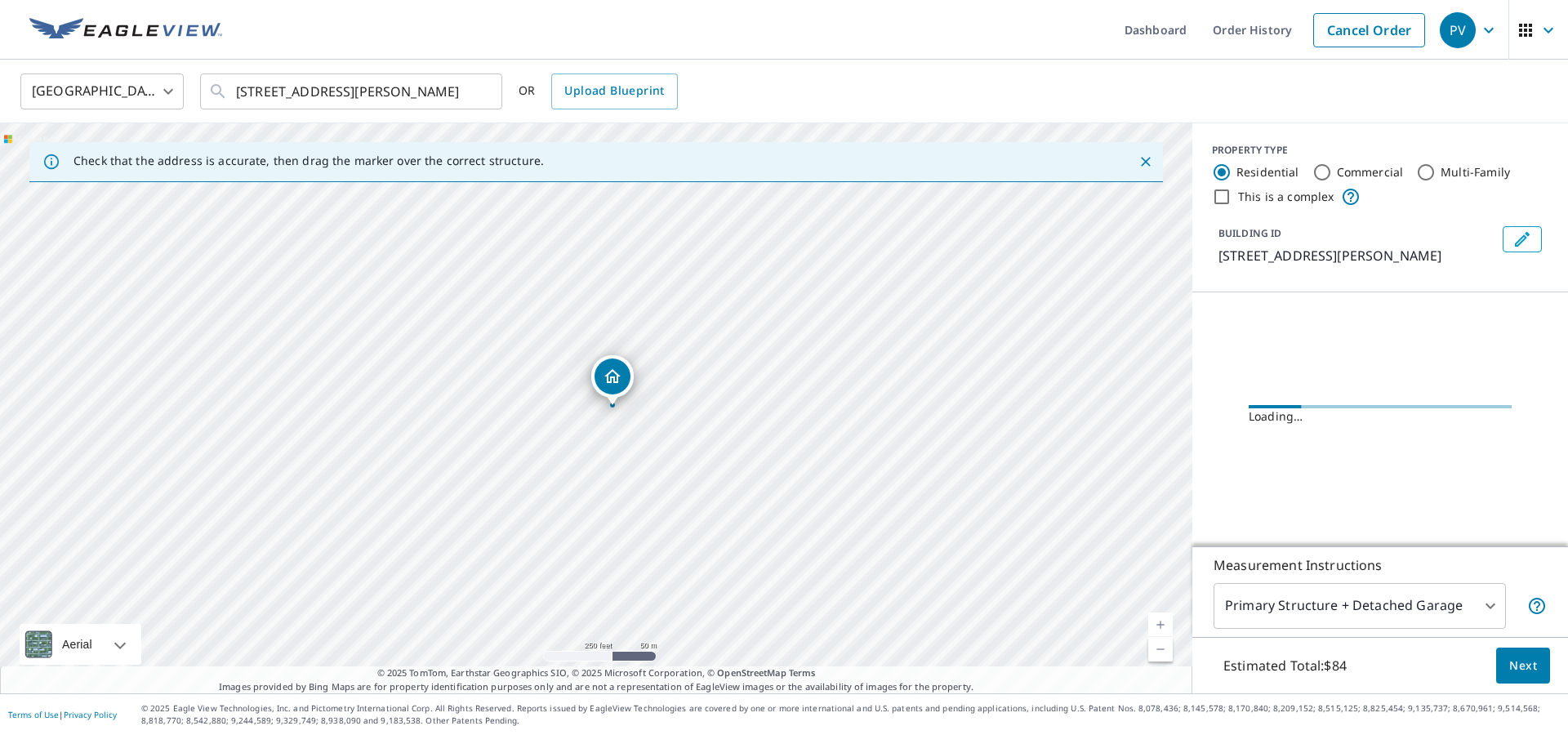
click at [1159, 621] on link "Current Level 17, Zoom In" at bounding box center [1160, 624] width 24 height 24
click at [1159, 621] on link "Current Level 17.943416471633633, Zoom In" at bounding box center [1160, 624] width 24 height 24
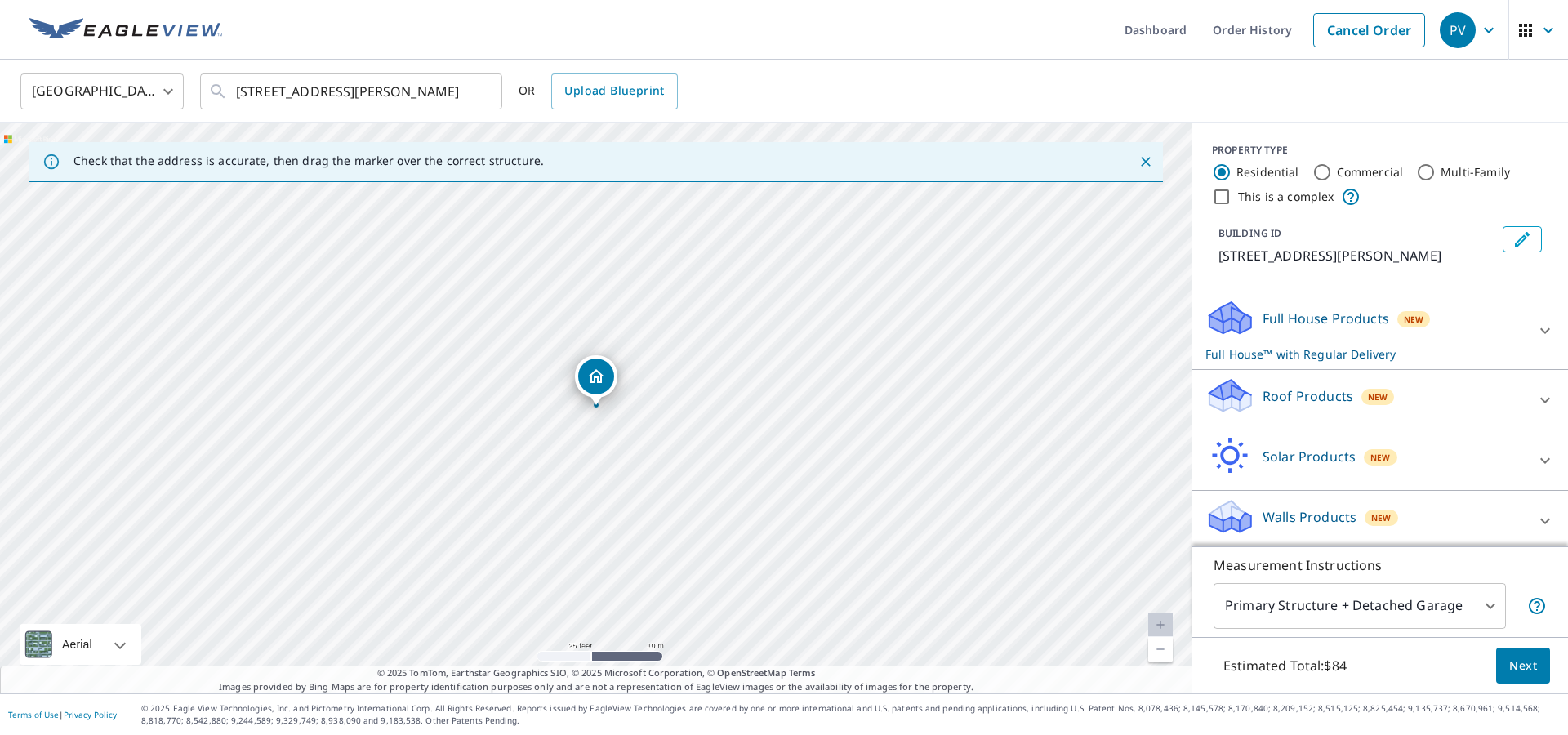
click at [1370, 396] on span "New" at bounding box center [1377, 396] width 20 height 13
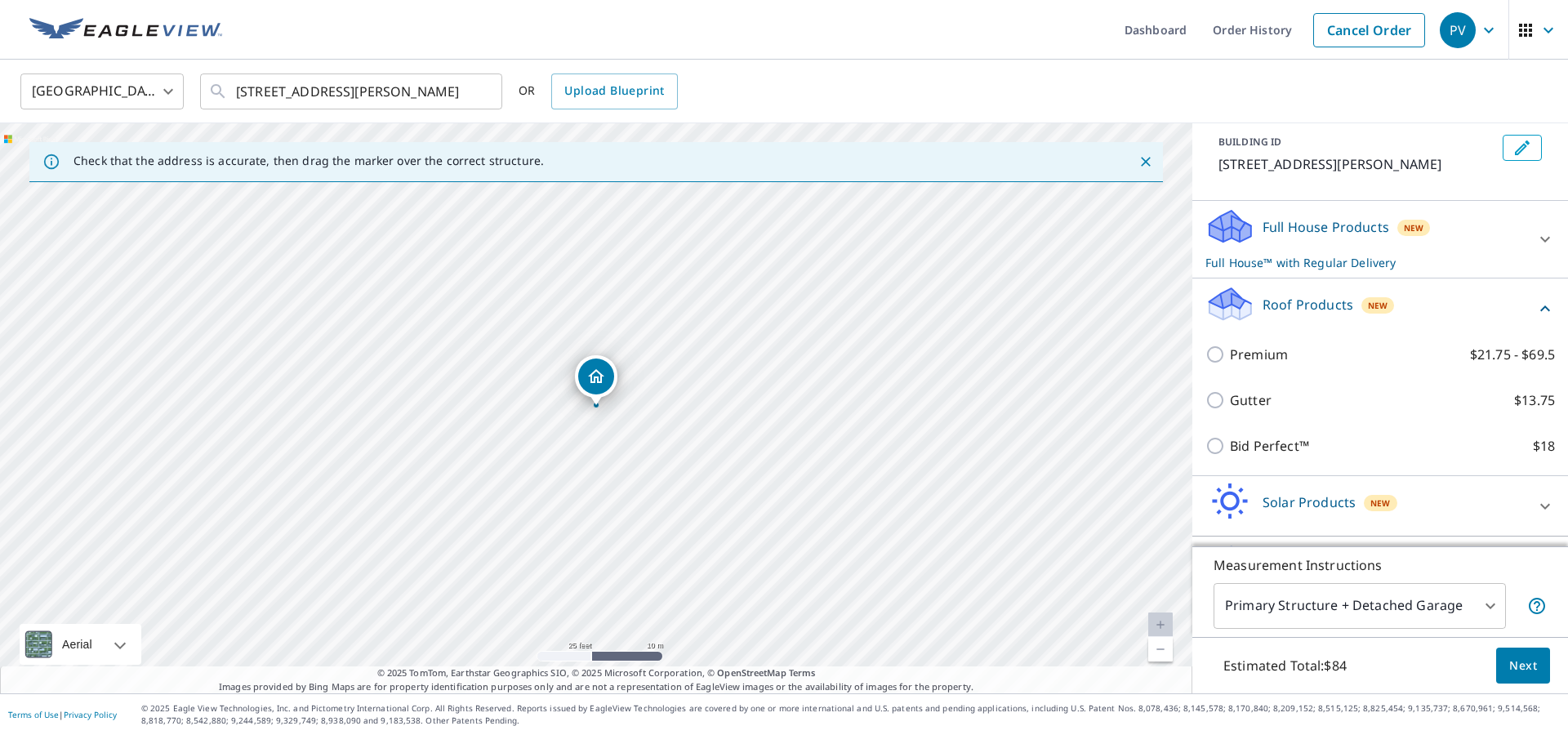
scroll to position [100, 0]
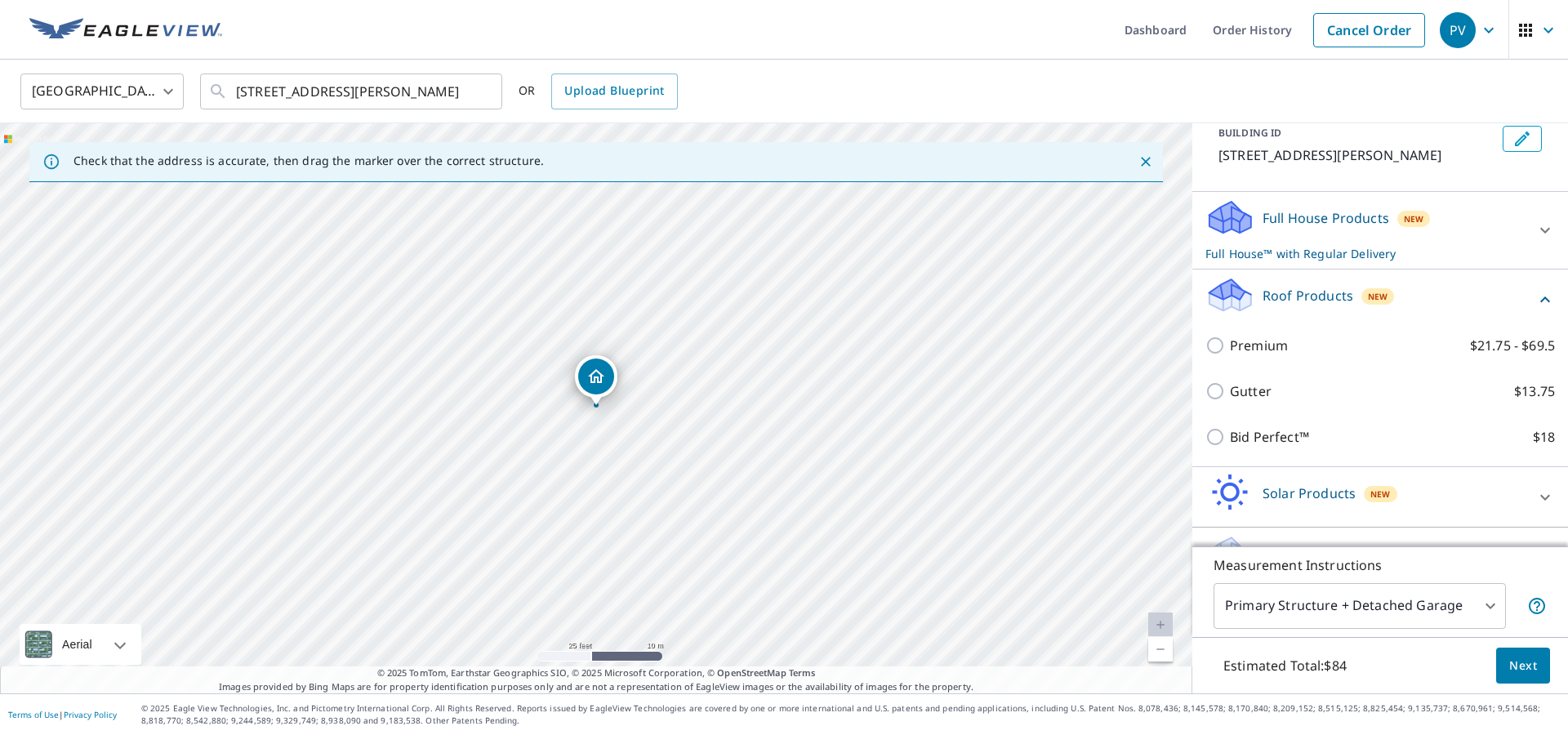
click at [1264, 426] on div "Bid Perfect™ $18" at bounding box center [1380, 436] width 350 height 46
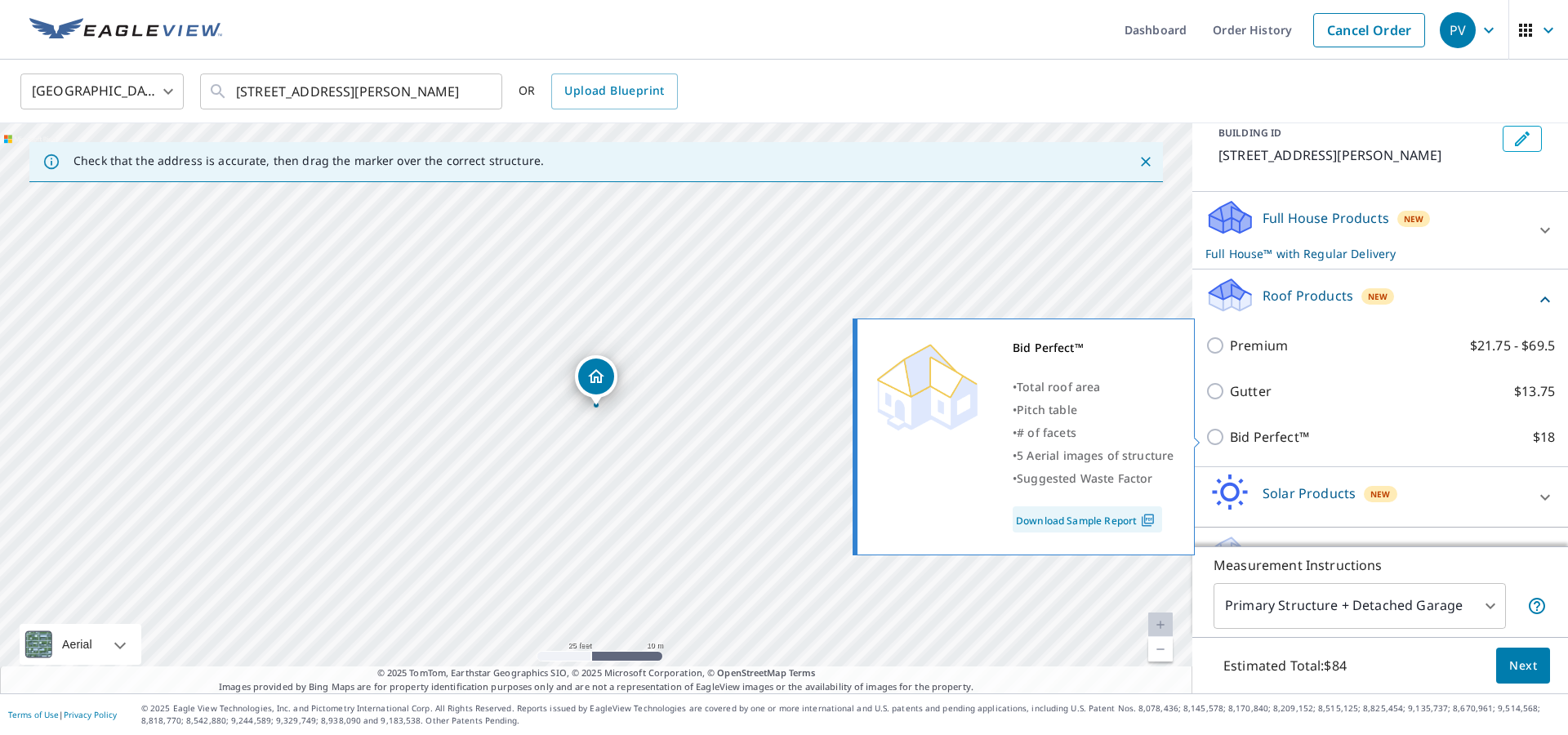
click at [1281, 430] on p "Bid Perfect™" at bounding box center [1269, 436] width 79 height 20
click at [1230, 430] on input "Bid Perfect™ $18" at bounding box center [1217, 436] width 24 height 20
checkbox input "true"
checkbox input "false"
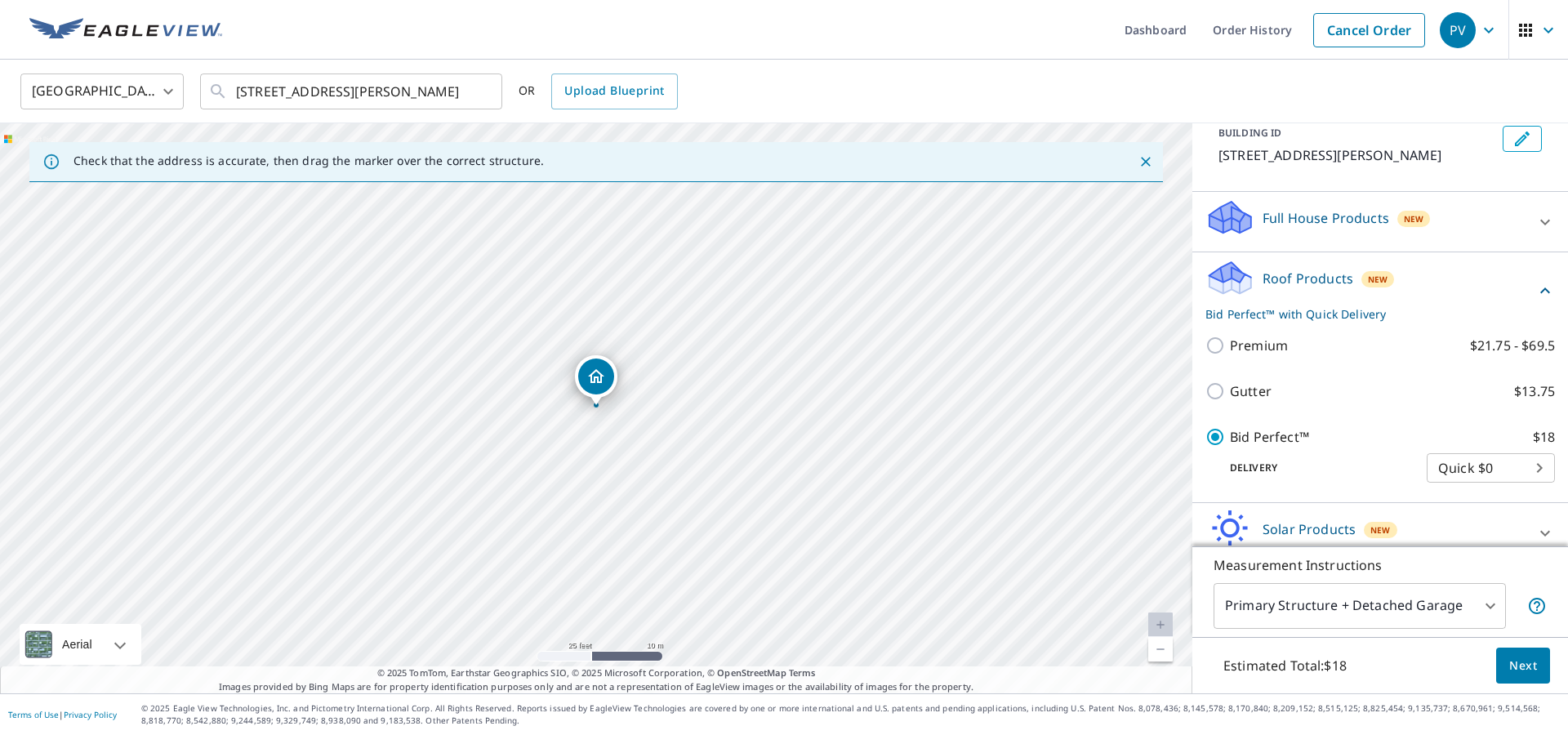
click at [1525, 648] on button "Next" at bounding box center [1523, 665] width 54 height 36
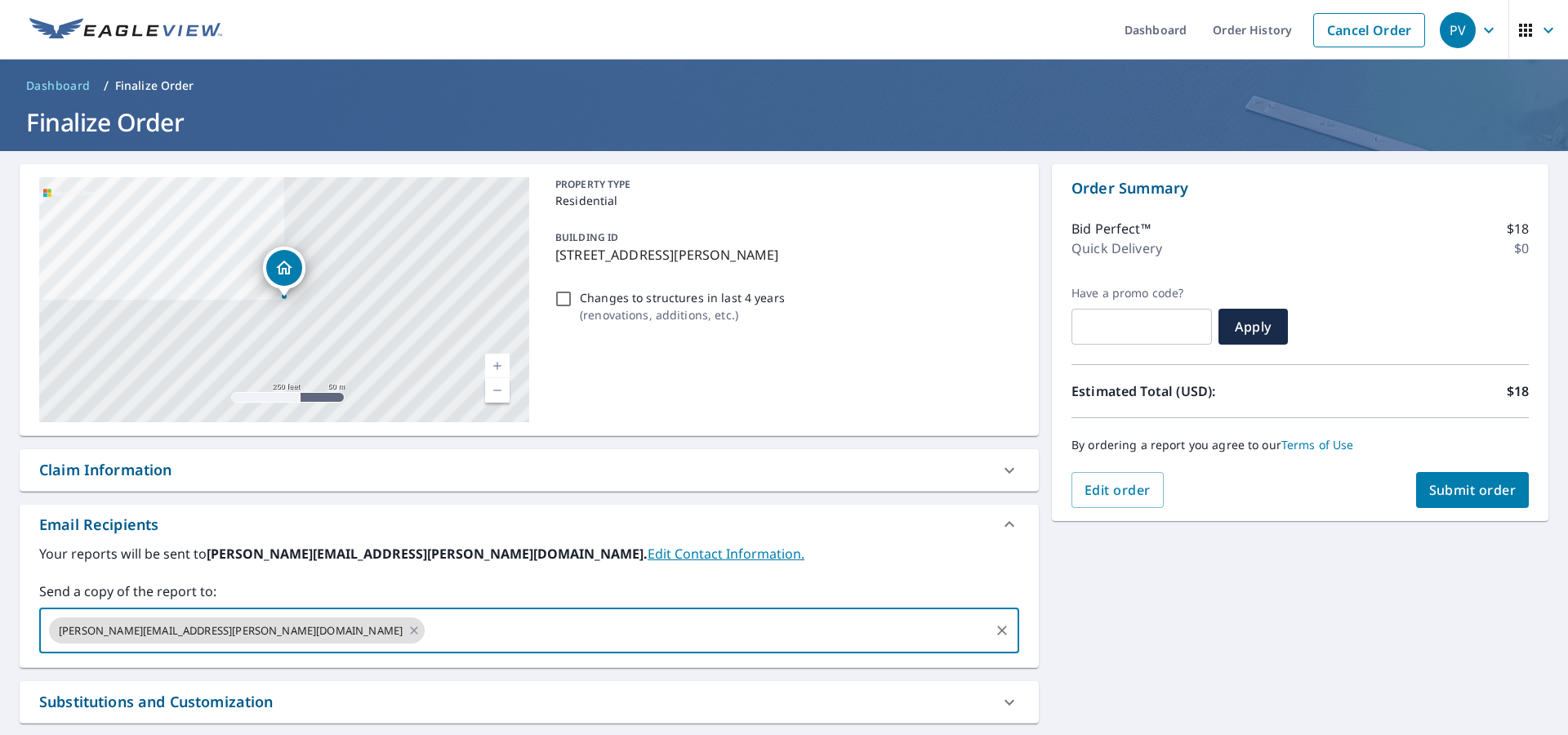
click at [427, 620] on input "text" at bounding box center [707, 630] width 560 height 31
type input "r"
type input "[PERSON_NAME][EMAIL_ADDRESS][PERSON_NAME][DOMAIN_NAME]"
click at [1464, 490] on span "Submit order" at bounding box center [1473, 489] width 87 height 18
checkbox input "true"
